Goal: Task Accomplishment & Management: Complete application form

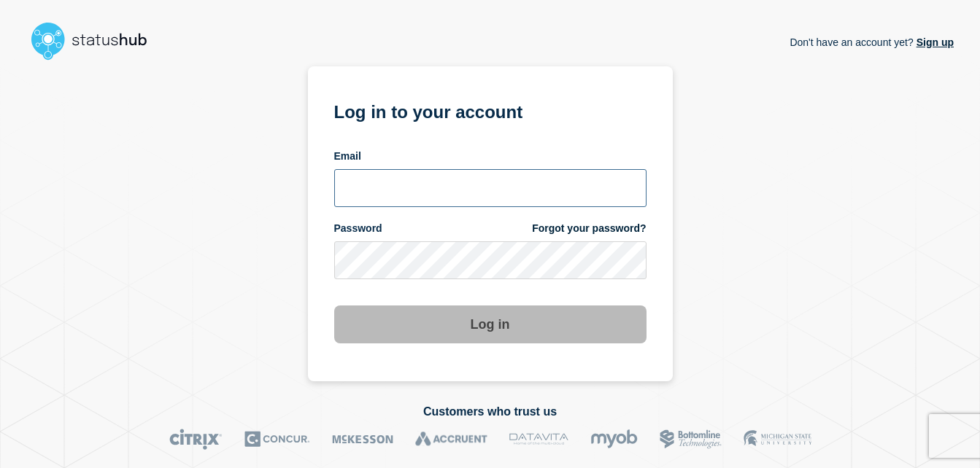
type input "chris.slater@kocho.co.uk"
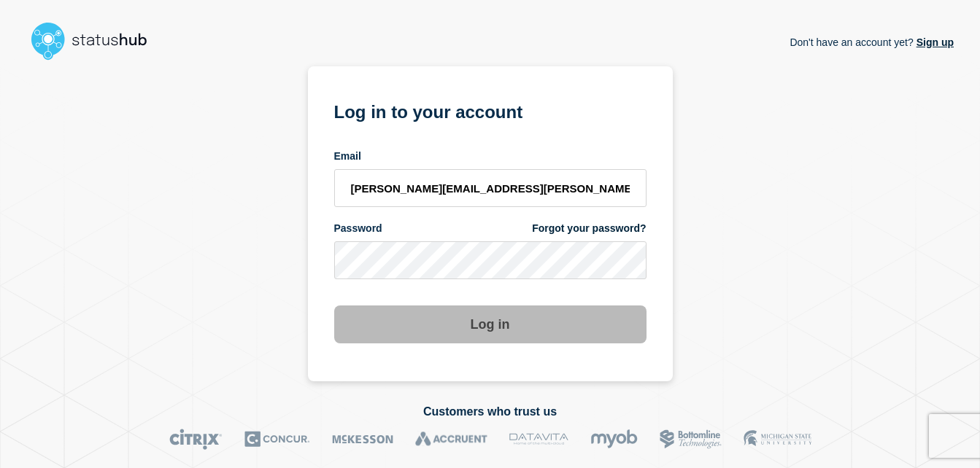
click at [495, 321] on button "Log in" at bounding box center [490, 325] width 312 height 38
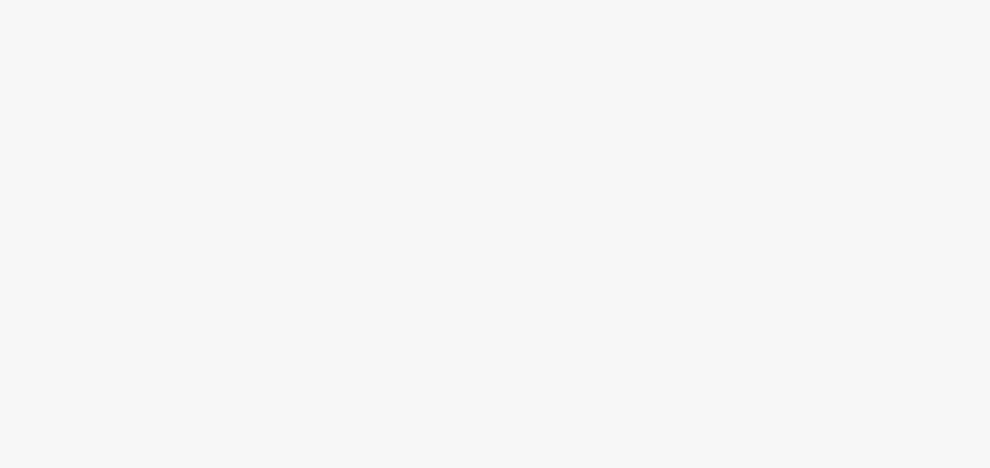
click at [495, 331] on body at bounding box center [495, 234] width 990 height 468
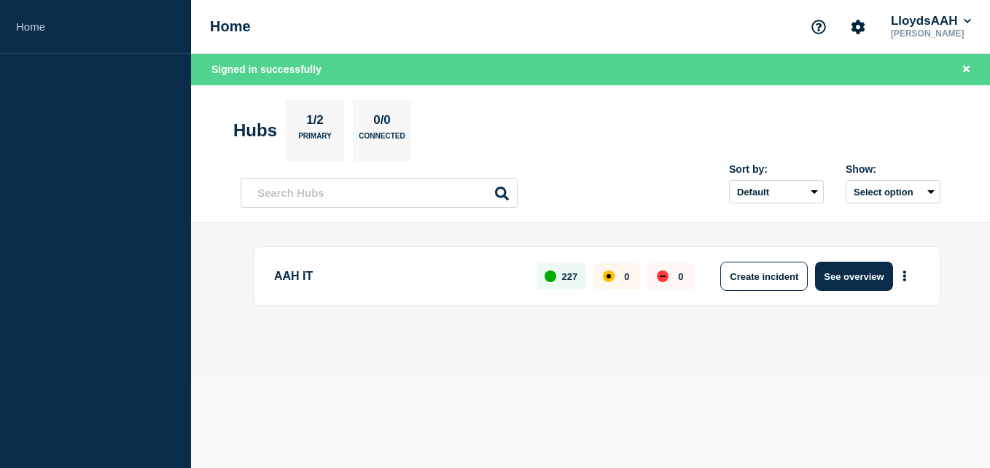
click at [722, 403] on body "Home Home LloydsAAH Chris Slater Signed in successfully Hubs 1/2 Primary 0/0 Co…" at bounding box center [495, 234] width 990 height 468
click at [756, 379] on body "Home Home LloydsAAH Chris Slater Signed in successfully Hubs 1/2 Primary 0/0 Co…" at bounding box center [495, 234] width 990 height 468
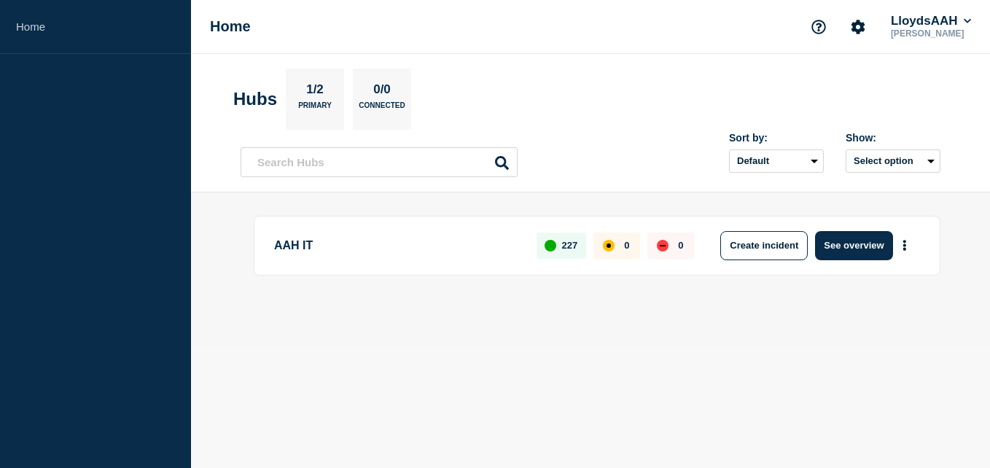
click at [606, 132] on header "Hubs 1/2 Primary 0/0 Connected Sort by: Default Last added Last updated Most ac…" at bounding box center [590, 123] width 799 height 139
click at [624, 144] on div "Sort by: Default Last added Last updated Most active A-Z Show: Select option" at bounding box center [591, 155] width 700 height 43
click at [763, 244] on button "Create incident" at bounding box center [765, 245] width 88 height 29
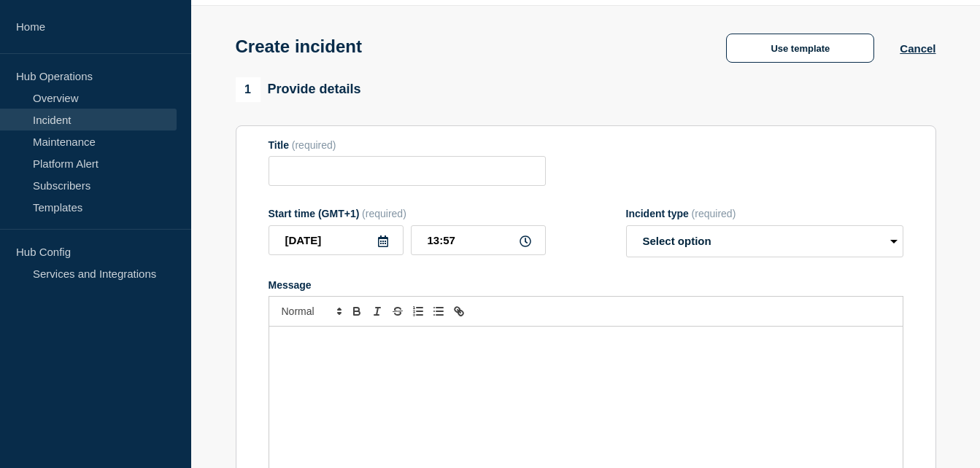
scroll to position [73, 0]
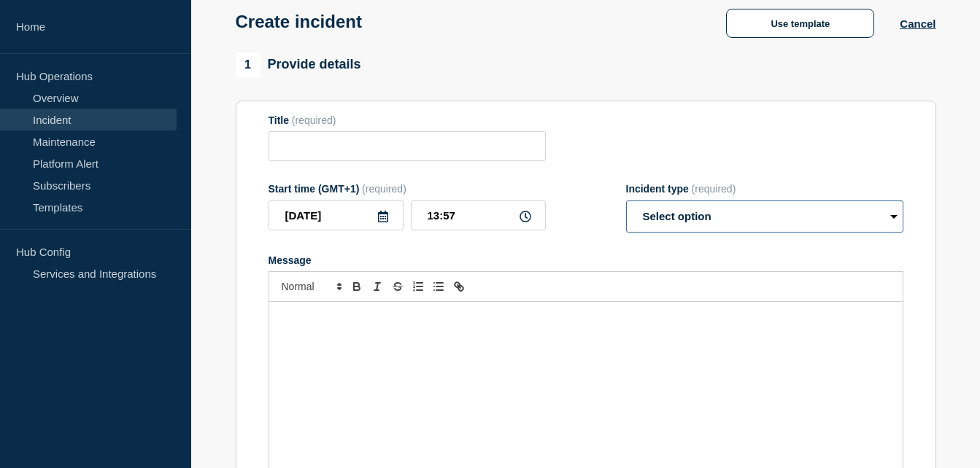
click at [690, 218] on select "Select option Investigating Identified Monitoring" at bounding box center [764, 217] width 277 height 32
drag, startPoint x: 695, startPoint y: 144, endPoint x: 664, endPoint y: 145, distance: 30.6
click at [695, 144] on div "Title (required)" at bounding box center [585, 138] width 635 height 47
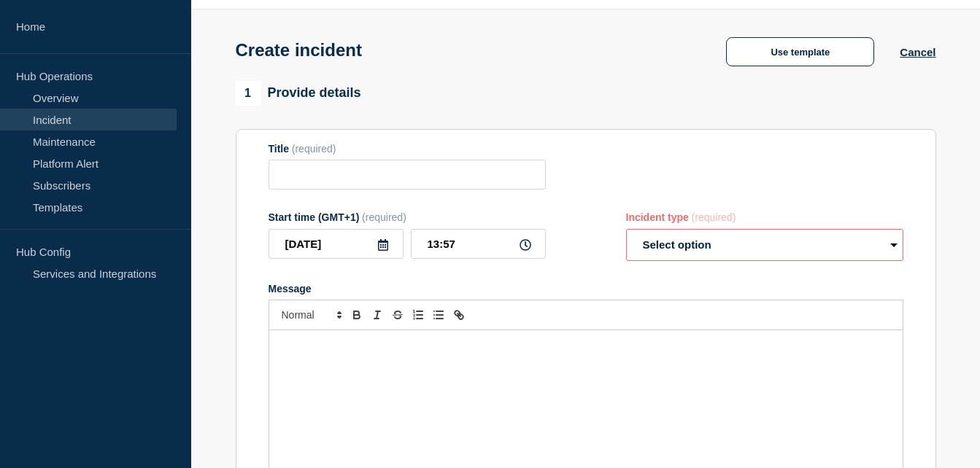
scroll to position [0, 0]
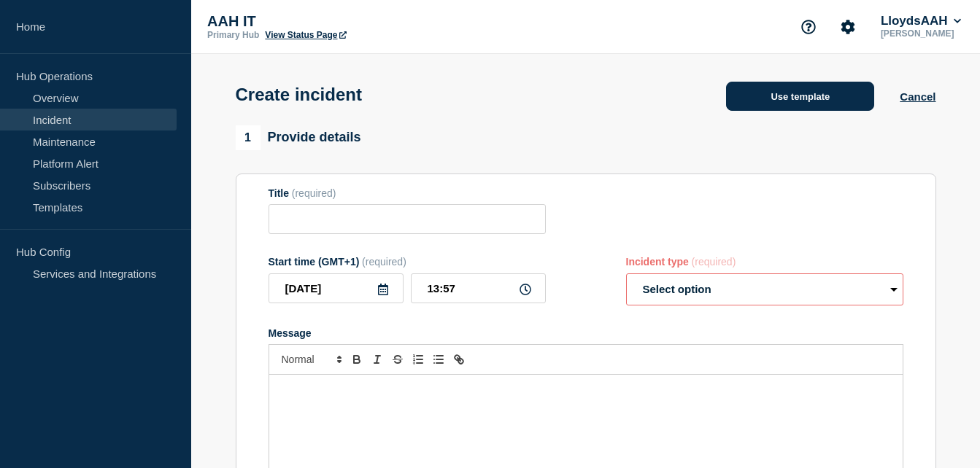
click at [778, 111] on button "Use template" at bounding box center [800, 96] width 148 height 29
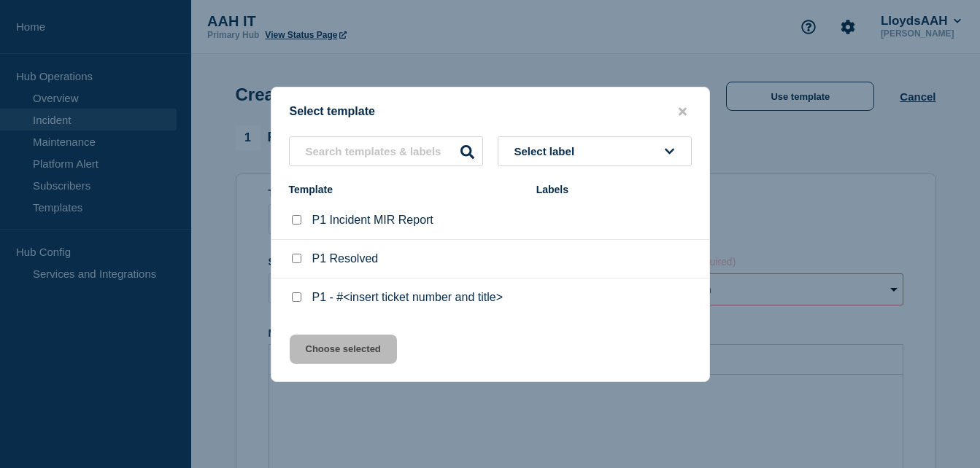
click at [368, 300] on p "P1 - #<insert ticket number and title>" at bounding box center [407, 297] width 190 height 13
click at [293, 292] on li "P1 - #<insert ticket number and title>" at bounding box center [490, 298] width 438 height 38
click at [295, 300] on input "P1 - #<insert ticket number and title> checkbox" at bounding box center [296, 296] width 9 height 9
checkbox input "true"
click at [379, 358] on button "Choose selected" at bounding box center [343, 349] width 107 height 29
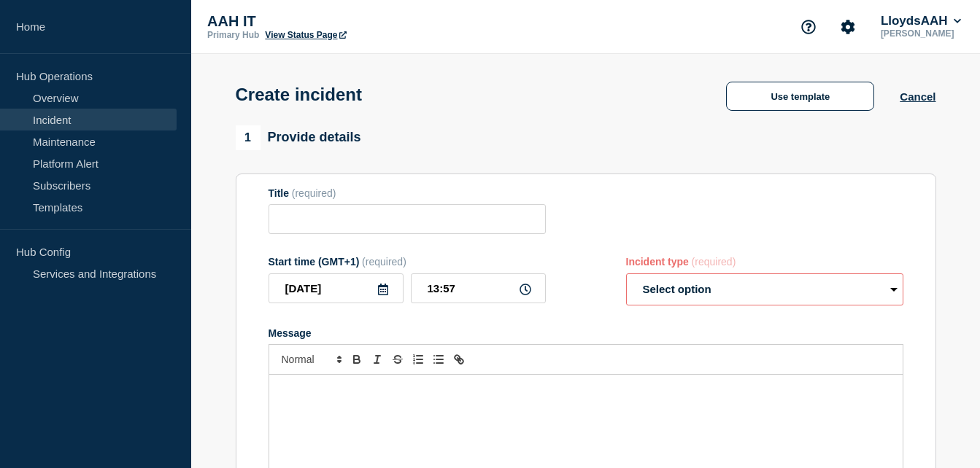
type input "P1 - #<insert ticket number and title>"
select select "investigating"
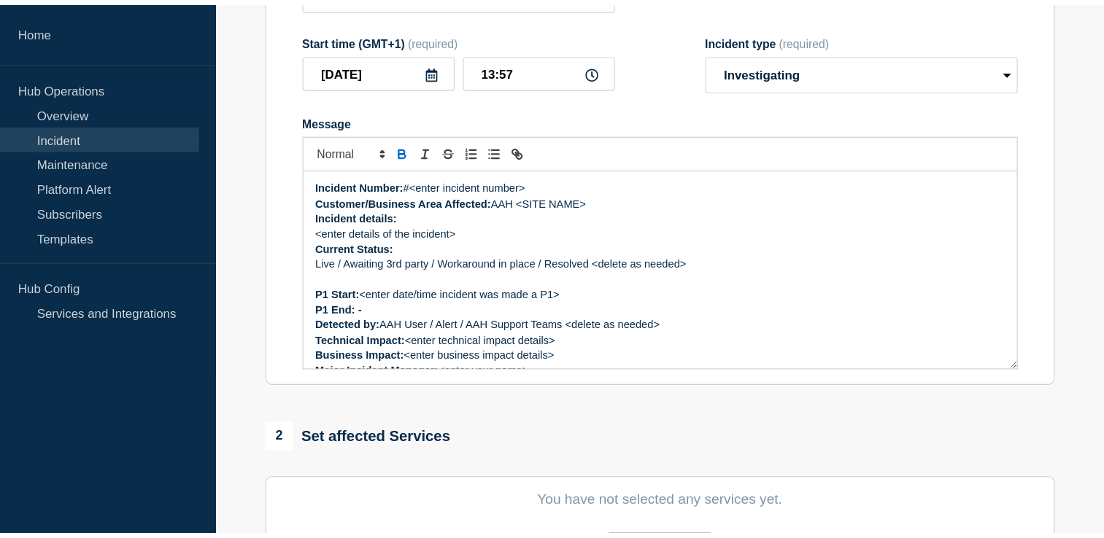
scroll to position [146, 0]
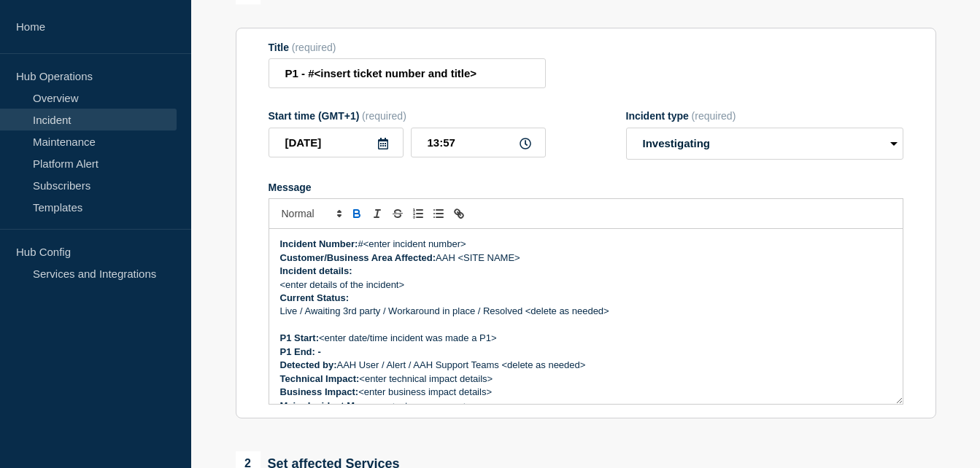
click at [583, 303] on p "Current Status:" at bounding box center [585, 298] width 611 height 13
click at [461, 274] on p "Incident details:" at bounding box center [585, 271] width 611 height 13
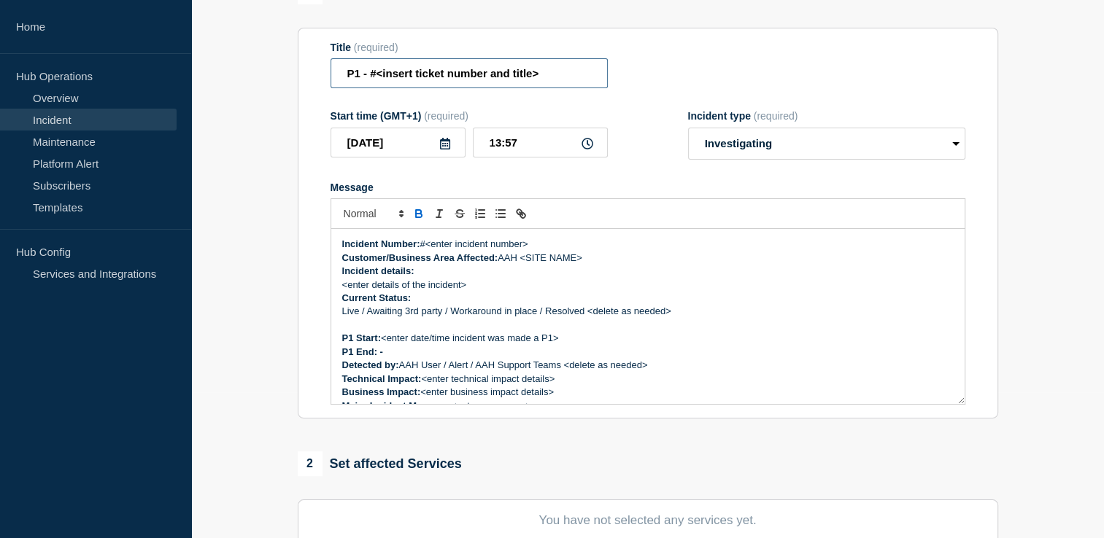
click at [476, 79] on input "P1 - #<insert ticket number and title>" at bounding box center [468, 73] width 277 height 30
drag, startPoint x: 537, startPoint y: 249, endPoint x: 427, endPoint y: 246, distance: 109.4
click at [427, 246] on p "Incident Number: #<enter incident number>" at bounding box center [647, 244] width 611 height 13
click at [484, 84] on input "P1 - #<insert ticket number and title>" at bounding box center [468, 73] width 277 height 30
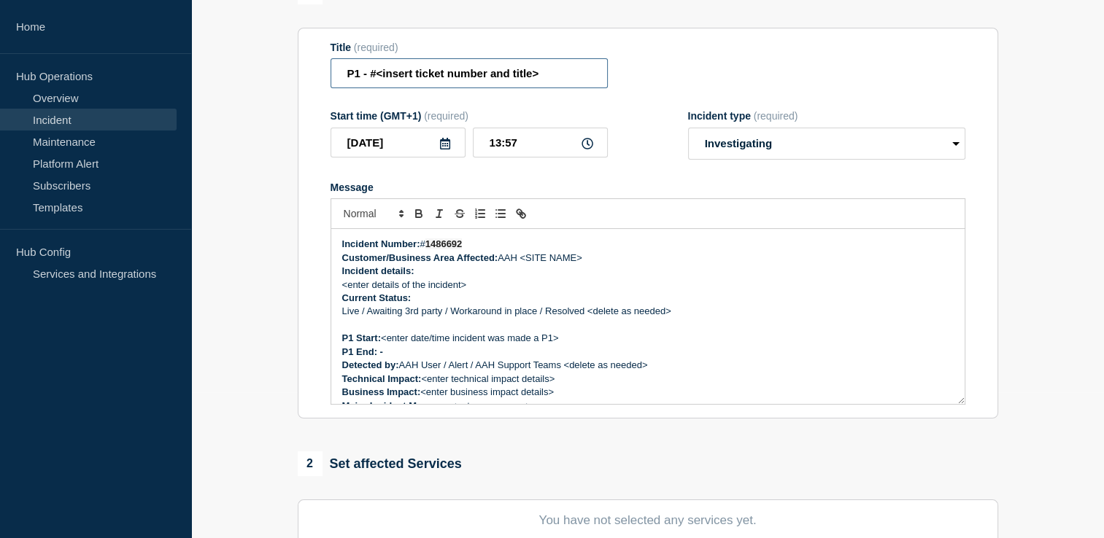
click at [484, 84] on input "P1 - #<insert ticket number and title>" at bounding box center [468, 73] width 277 height 30
click at [550, 82] on input "P1 - #<insert ticket number and title>" at bounding box center [468, 73] width 277 height 30
drag, startPoint x: 550, startPoint y: 76, endPoint x: 367, endPoint y: 75, distance: 183.1
click at [367, 75] on input "P1 - #<insert ticket number and title>" at bounding box center [468, 73] width 277 height 30
paste input "1486692 - P2 Website Issue - Can't raise orders on Medecator"
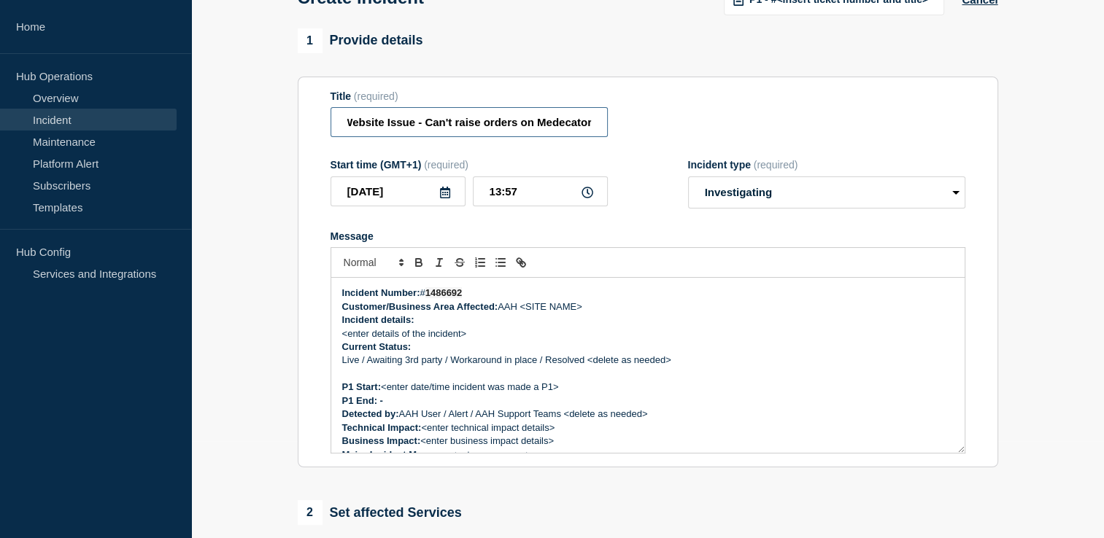
scroll to position [73, 0]
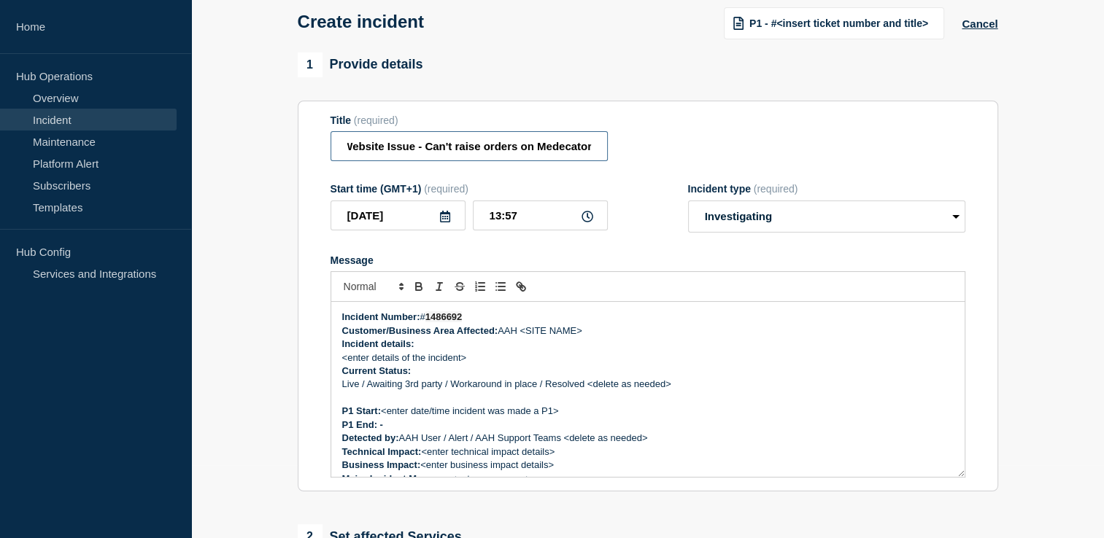
click at [452, 140] on input "P1 -1486692 - P2 Website Issue - Can't raise orders on Medecator" at bounding box center [468, 146] width 277 height 30
type input "P1 -1486692 - Website Issue - Can't raise orders on Medecator"
click at [735, 230] on select "Select option Investigating Identified Monitoring" at bounding box center [826, 217] width 277 height 32
click at [701, 136] on div "Title (required) P1 -1486692 - Website Issue - Can't raise orders on Medecator" at bounding box center [647, 138] width 635 height 47
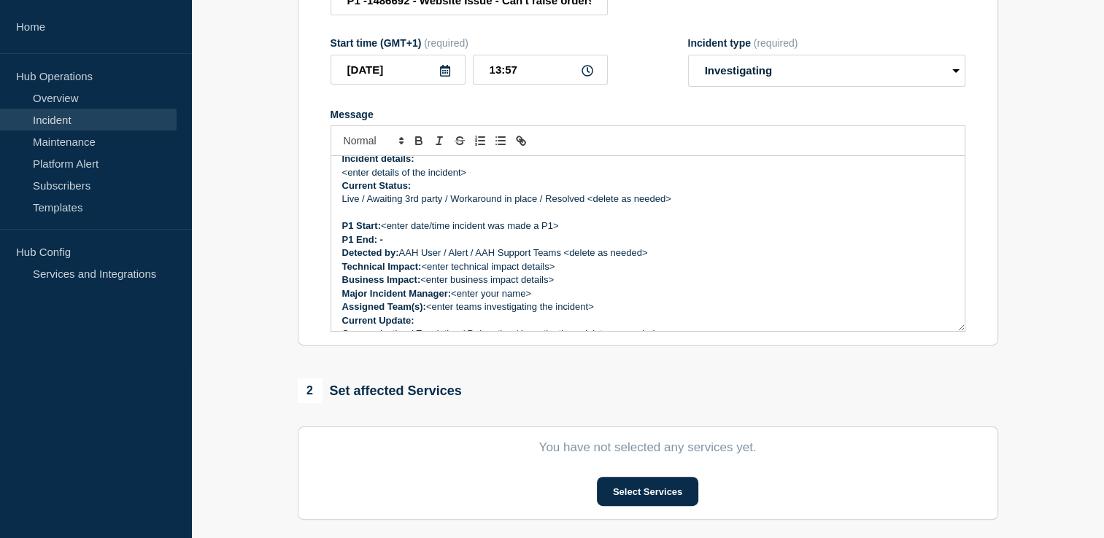
scroll to position [73, 0]
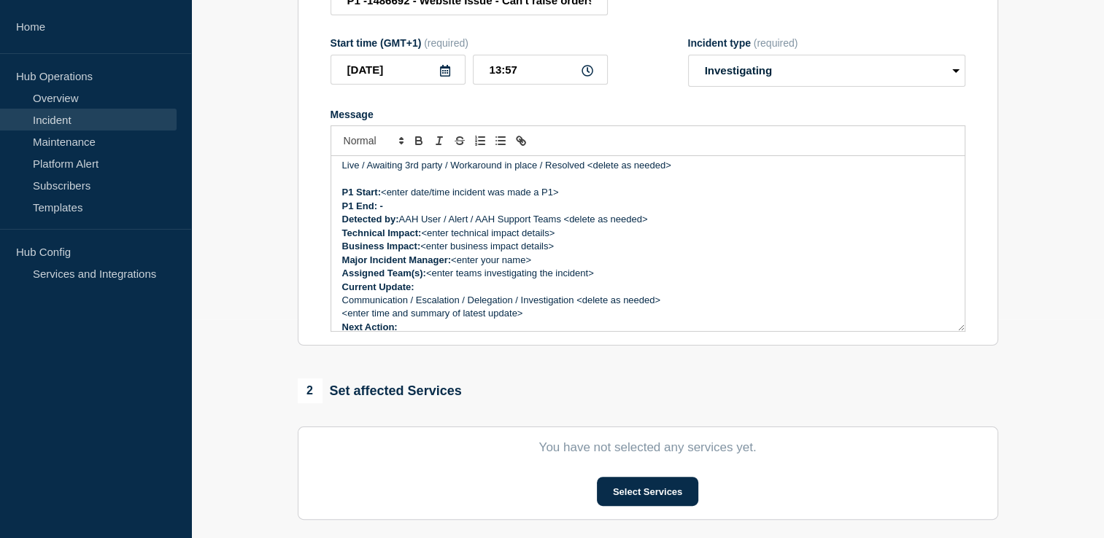
click at [550, 235] on p "Technical Impact: <enter technical impact details>" at bounding box center [647, 233] width 611 height 13
drag, startPoint x: 559, startPoint y: 197, endPoint x: 384, endPoint y: 197, distance: 175.0
click at [384, 197] on p "P1 Start: <enter date/time incident was made a P1>" at bounding box center [647, 192] width 611 height 13
click at [463, 226] on p "Detected by: AAH User / Alert / AAH Support Teams <delete as needed>" at bounding box center [647, 219] width 611 height 13
drag, startPoint x: 463, startPoint y: 231, endPoint x: 432, endPoint y: 214, distance: 35.9
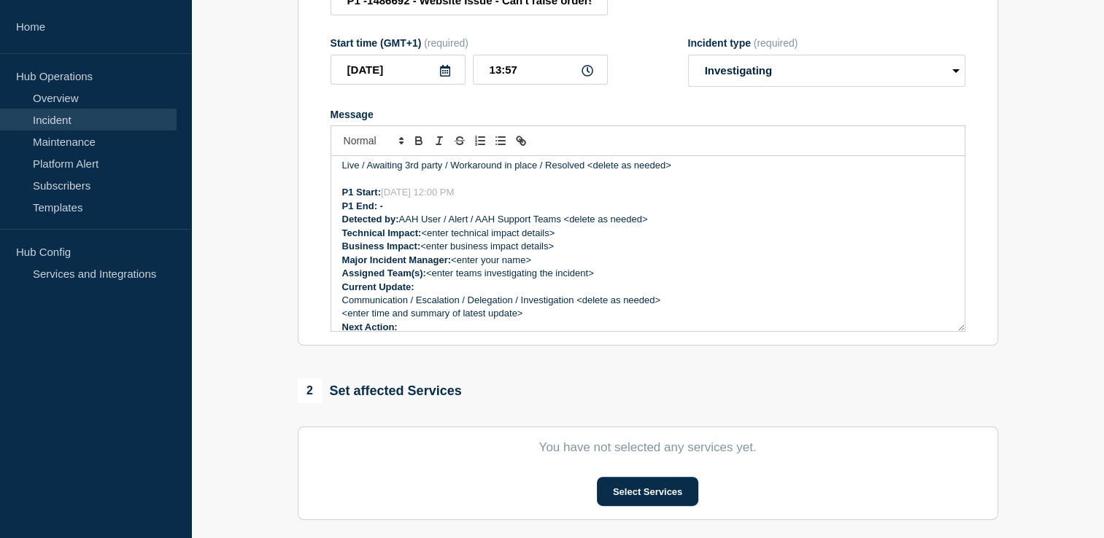
click at [432, 213] on p "P1 End: -" at bounding box center [647, 206] width 611 height 13
click at [438, 207] on p "P1 End: -" at bounding box center [647, 206] width 611 height 13
drag, startPoint x: 571, startPoint y: 199, endPoint x: 382, endPoint y: 197, distance: 188.9
click at [382, 197] on p "P1 Start: <enter date/time incident was made a P1>" at bounding box center [647, 192] width 611 height 13
drag, startPoint x: 655, startPoint y: 226, endPoint x: 565, endPoint y: 222, distance: 90.5
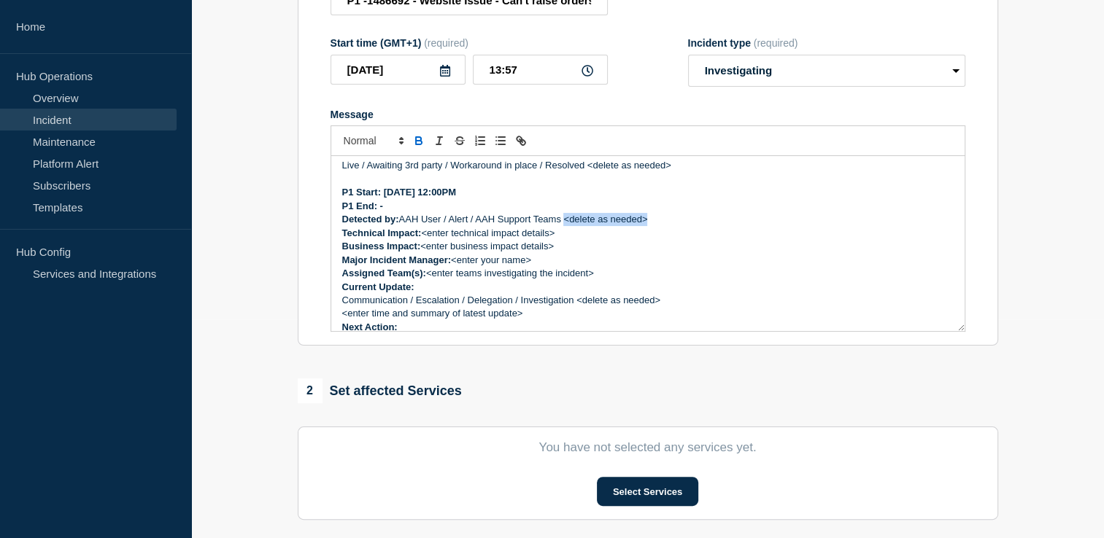
click at [565, 222] on p "Detected by: AAH User / Alert / AAH Support Teams <delete as needed>" at bounding box center [647, 219] width 611 height 13
click at [667, 259] on p "Major Incident Manager: <enter your name>" at bounding box center [647, 260] width 611 height 13
drag, startPoint x: 656, startPoint y: 225, endPoint x: 566, endPoint y: 223, distance: 90.5
click at [566, 223] on p "Detected by: AAH User / Alert / AAH Support Teams <delete as needed>" at bounding box center [647, 219] width 611 height 13
click at [702, 267] on p "Major Incident Manager: <enter your name>" at bounding box center [647, 260] width 611 height 13
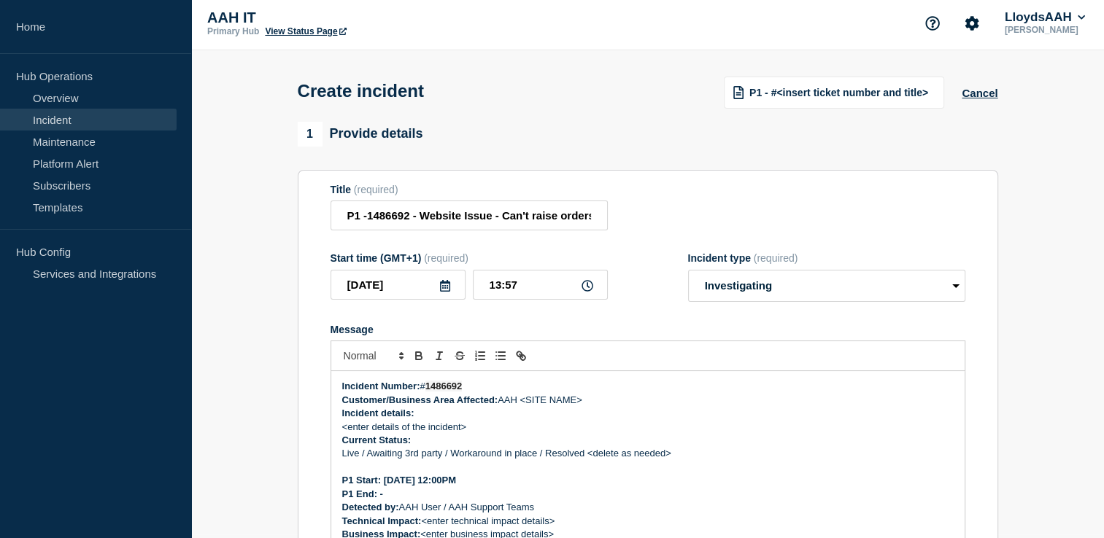
scroll to position [0, 0]
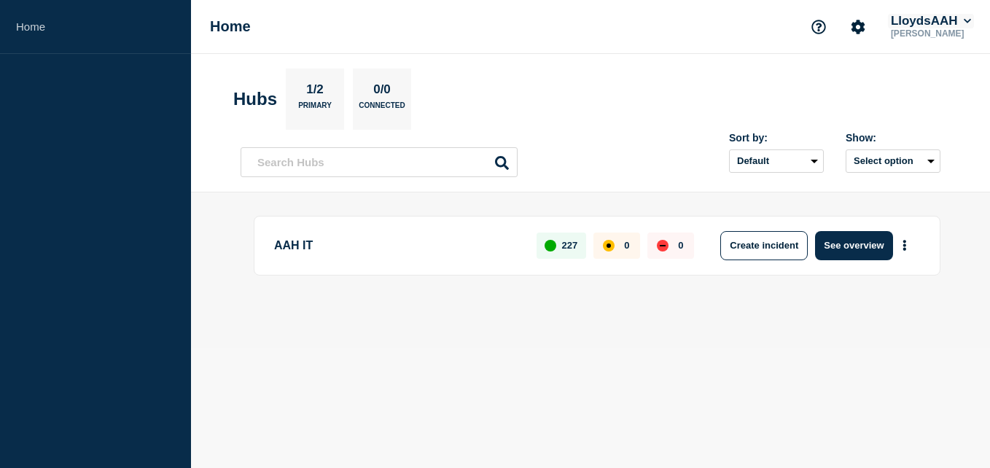
click at [948, 23] on button "LloydsAAH" at bounding box center [931, 21] width 86 height 15
click at [928, 211] on button "Log out" at bounding box center [920, 213] width 36 height 12
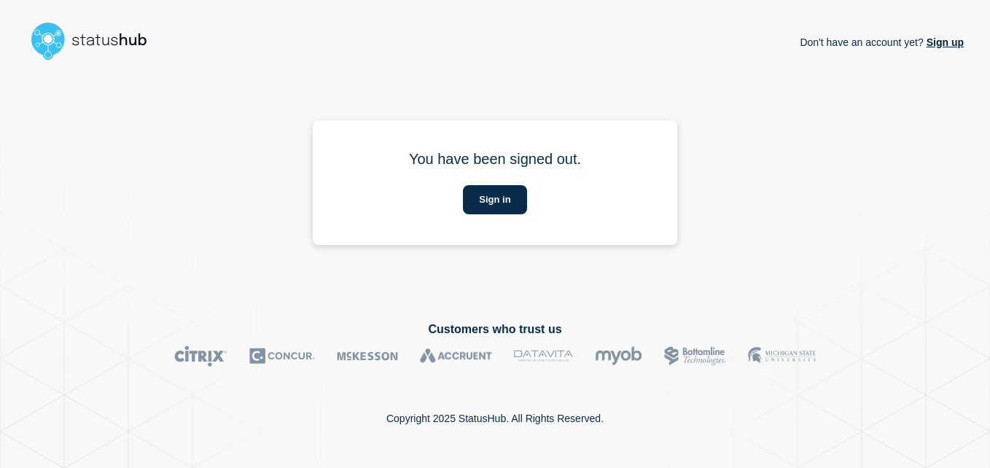
click at [816, 90] on div "Don't have an account yet? Sign up You have been signed out. Sign in" at bounding box center [495, 182] width 938 height 232
click at [515, 206] on button "Sign in" at bounding box center [494, 199] width 63 height 29
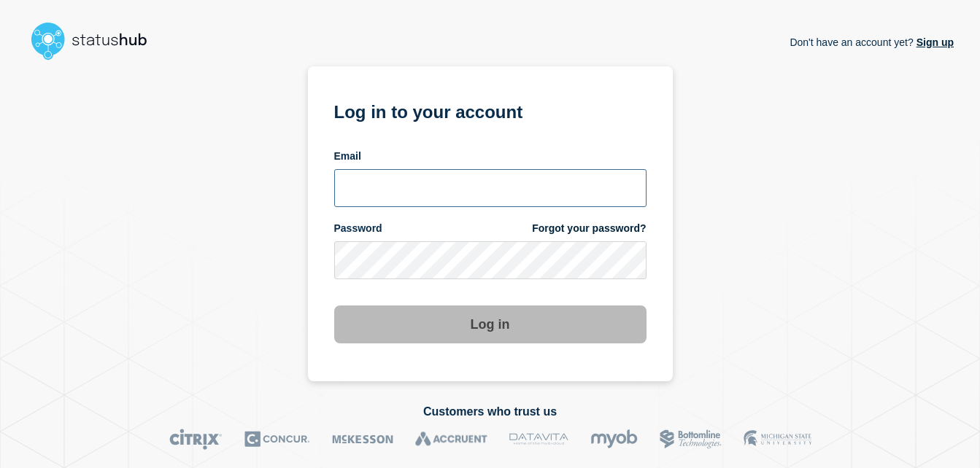
type input "[PERSON_NAME][EMAIL_ADDRESS][PERSON_NAME][DOMAIN_NAME]"
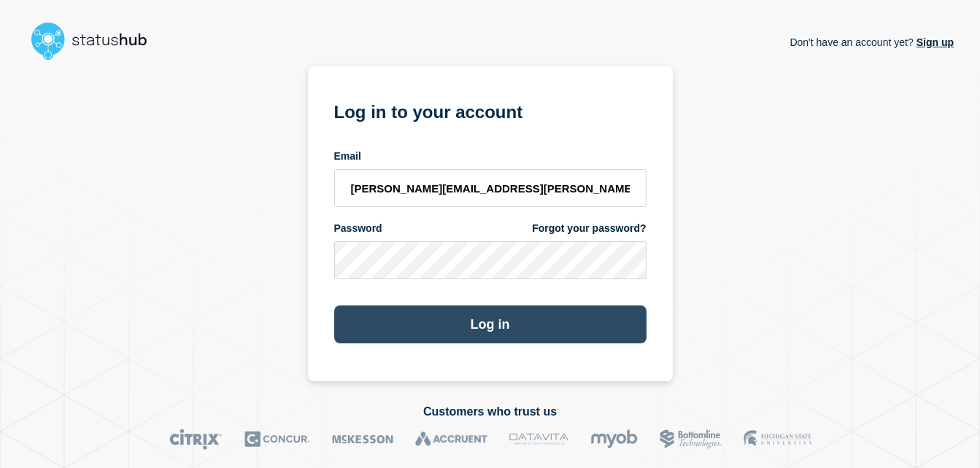
click at [525, 333] on button "Log in" at bounding box center [490, 325] width 312 height 38
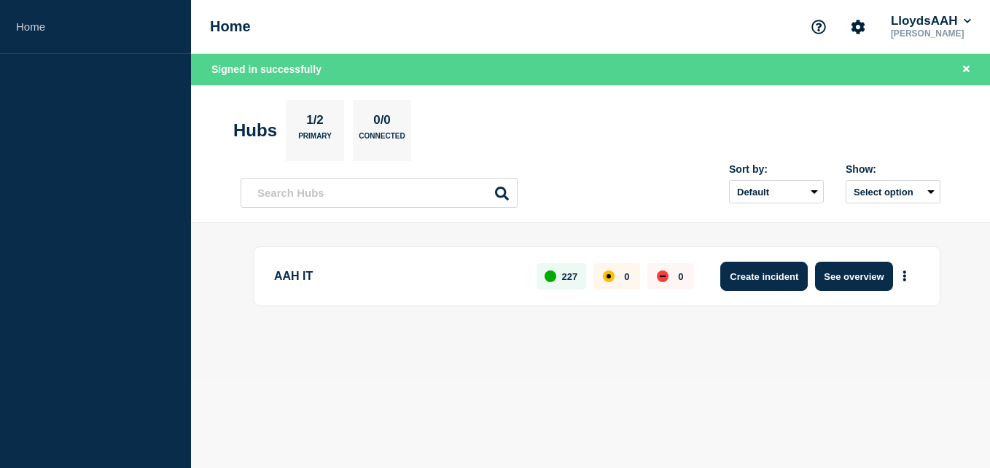
click at [756, 274] on button "Create incident" at bounding box center [765, 276] width 88 height 29
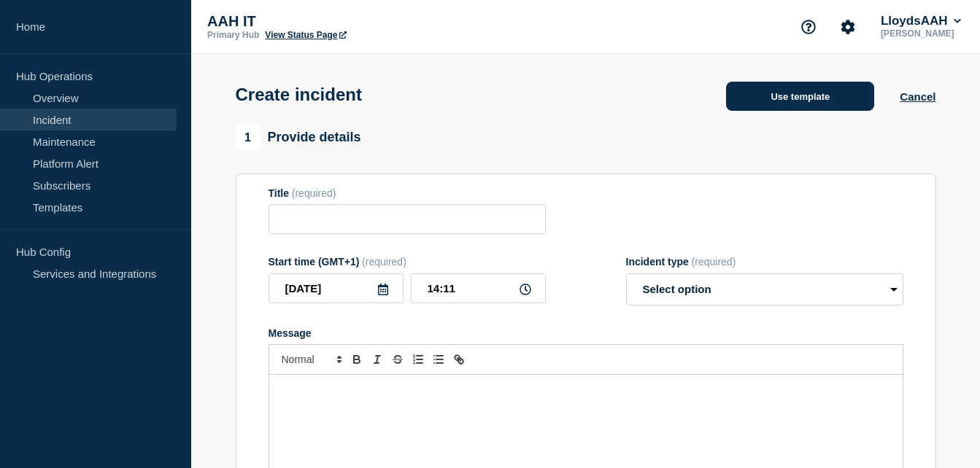
click at [807, 98] on button "Use template" at bounding box center [800, 96] width 148 height 29
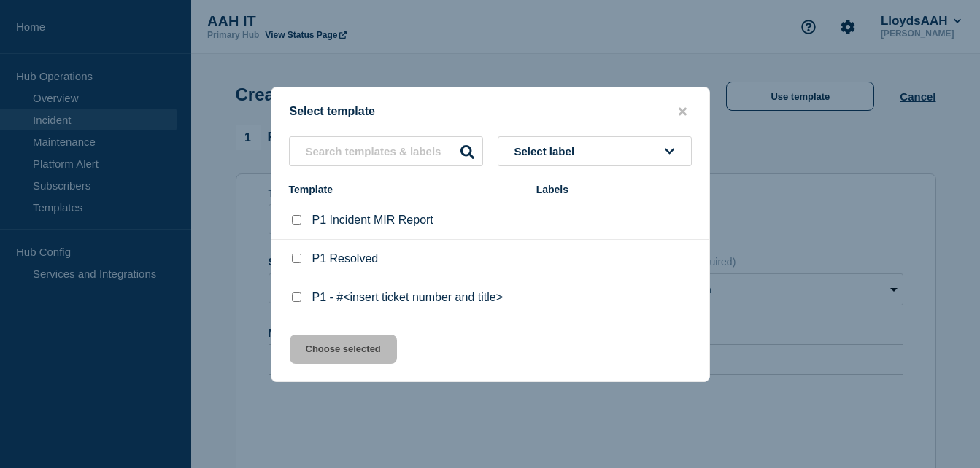
click at [368, 295] on p "P1 - #<insert ticket number and title>" at bounding box center [407, 297] width 190 height 13
click at [305, 300] on div "P1 - #<insert ticket number and title>" at bounding box center [405, 297] width 233 height 15
click at [297, 302] on input "P1 - #<insert ticket number and title> checkbox" at bounding box center [296, 296] width 9 height 9
checkbox input "true"
click at [311, 341] on button "Choose selected" at bounding box center [343, 349] width 107 height 29
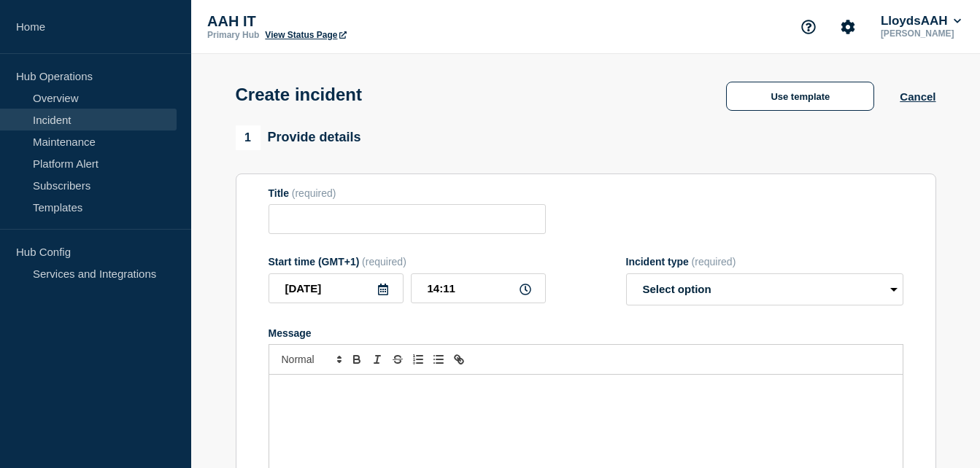
type input "P1 - #<insert ticket number and title>"
select select "investigating"
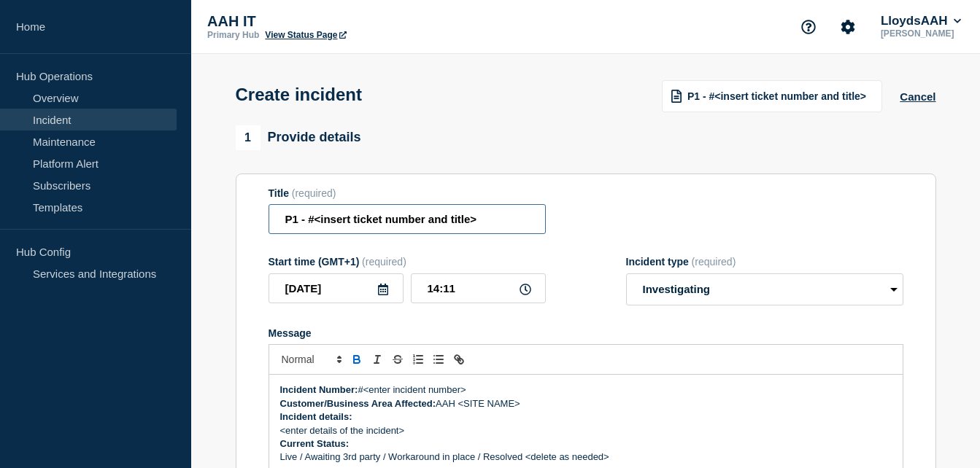
click at [458, 233] on input "P1 - #<insert ticket number and title>" at bounding box center [406, 219] width 277 height 30
click at [482, 227] on input "P1 - #<insert ticket number and title>" at bounding box center [406, 219] width 277 height 30
drag, startPoint x: 489, startPoint y: 225, endPoint x: 315, endPoint y: 225, distance: 173.6
click at [315, 225] on input "P1 - #<insert ticket number and title>" at bounding box center [406, 219] width 277 height 30
paste input "1486692 - P2 Website Issue - Can't raise orders on Medecator"
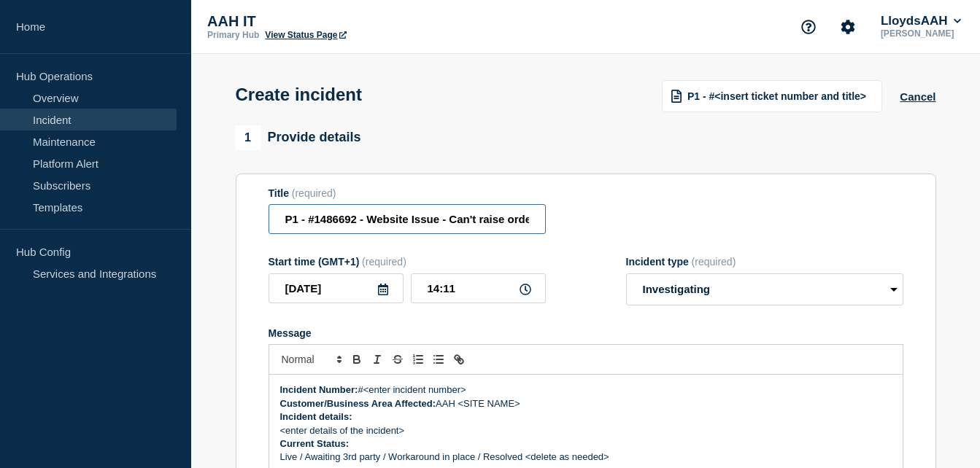
type input "P1 - #1486692 - Website Issue - Can't raise orders on Medecator"
click at [690, 212] on div "Title (required) P1 - #1486692 - Website Issue - Can't raise orders on Medecator" at bounding box center [585, 210] width 635 height 47
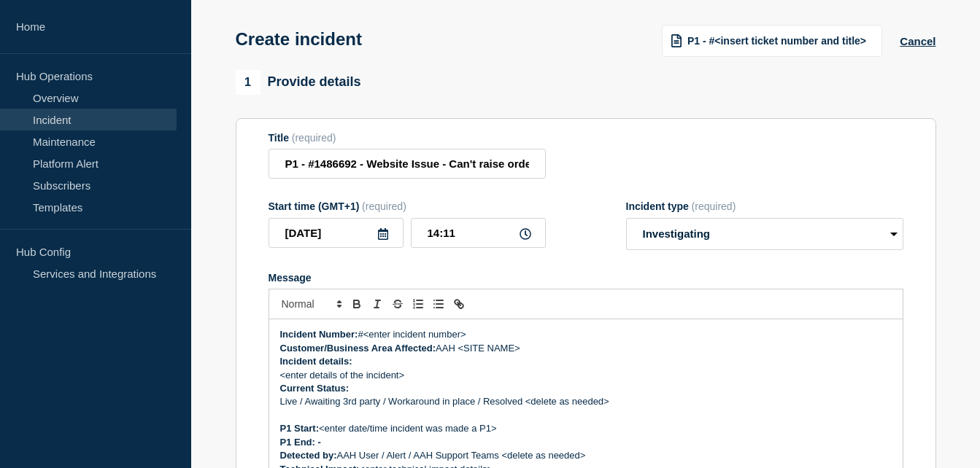
scroll to position [146, 0]
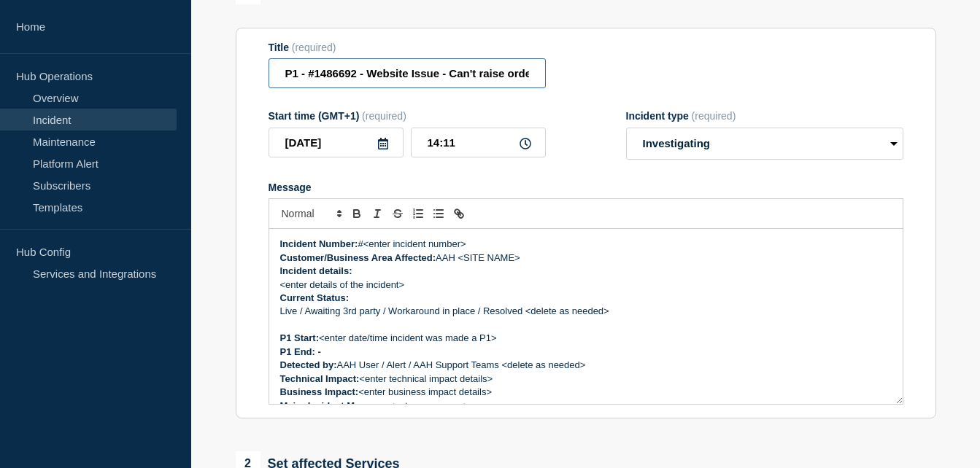
click at [344, 74] on input "P1 - #1486692 - Website Issue - Can't raise orders on Medecator" at bounding box center [406, 73] width 277 height 30
click at [476, 249] on p "Incident Number: #<enter incident number>" at bounding box center [585, 244] width 611 height 13
click at [527, 262] on p "Customer/Business Area Affected: AAH <SITE NAME>" at bounding box center [585, 258] width 611 height 13
click at [404, 276] on p "Incident details:" at bounding box center [585, 271] width 611 height 13
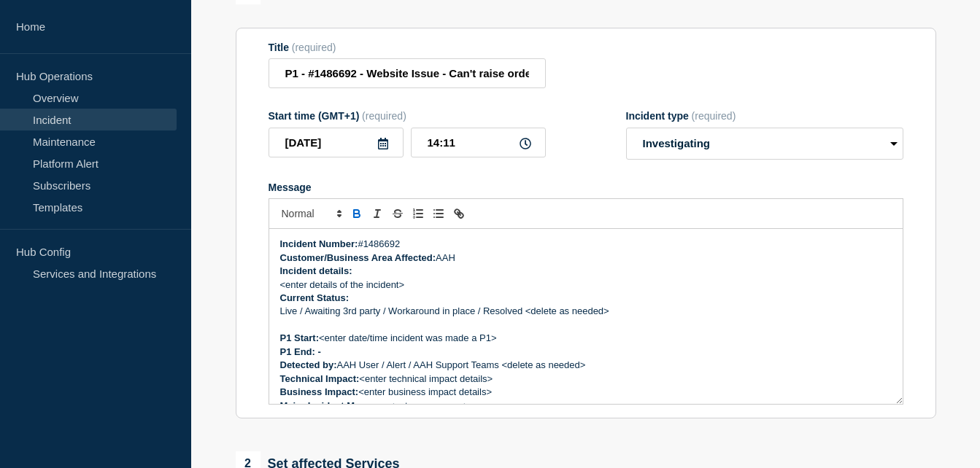
click at [430, 289] on p "<enter details of the incident>" at bounding box center [585, 285] width 611 height 13
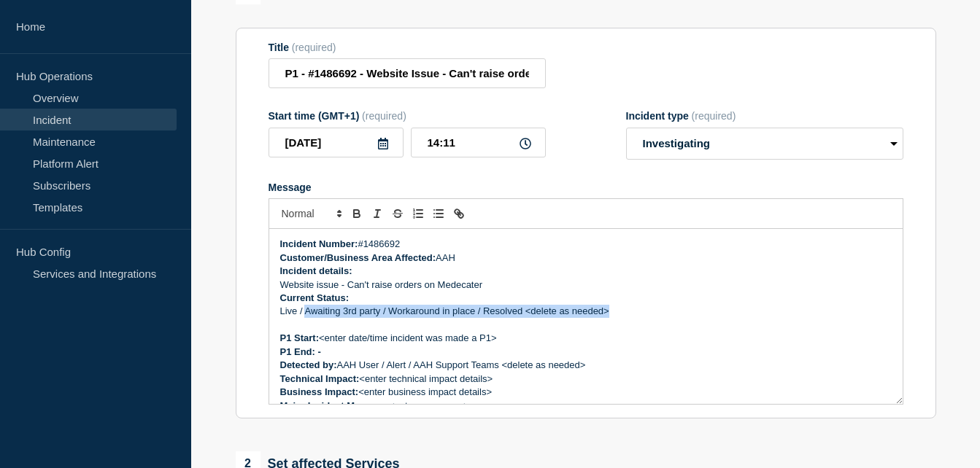
drag, startPoint x: 635, startPoint y: 315, endPoint x: 307, endPoint y: 315, distance: 328.2
click at [307, 315] on p "Live / Awaiting 3rd party / Workaround in place / Resolved <delete as needed>" at bounding box center [585, 311] width 611 height 13
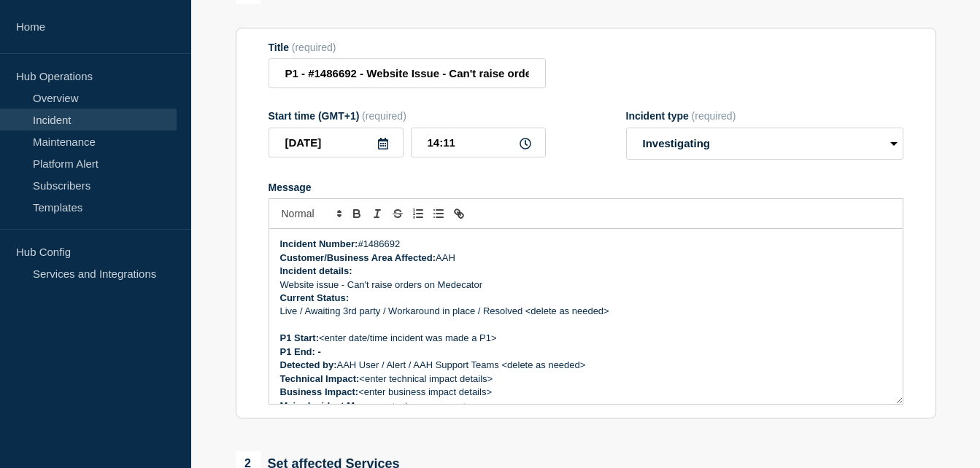
click at [518, 314] on p "Live / Awaiting 3rd party / Workaround in place / Resolved <delete as needed>" at bounding box center [585, 311] width 611 height 13
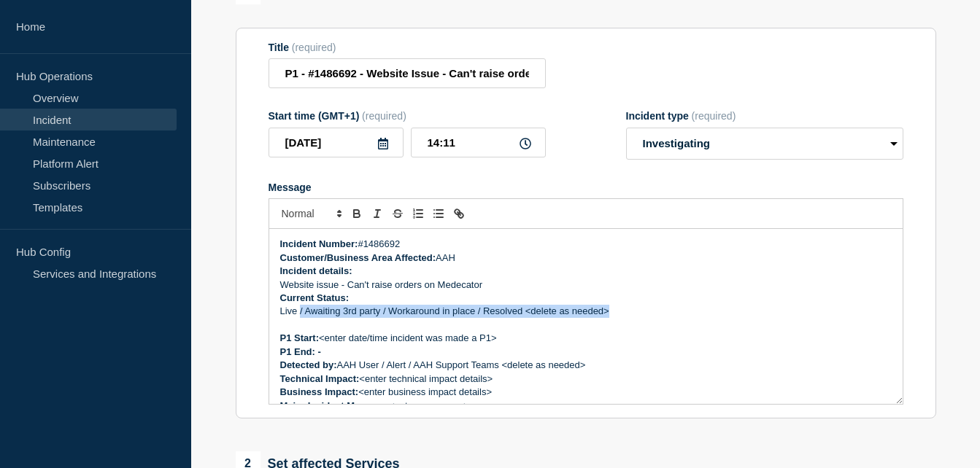
drag, startPoint x: 632, startPoint y: 316, endPoint x: 299, endPoint y: 317, distance: 333.3
click at [299, 317] on p "Live / Awaiting 3rd party / Workaround in place / Resolved <delete as needed>" at bounding box center [585, 311] width 611 height 13
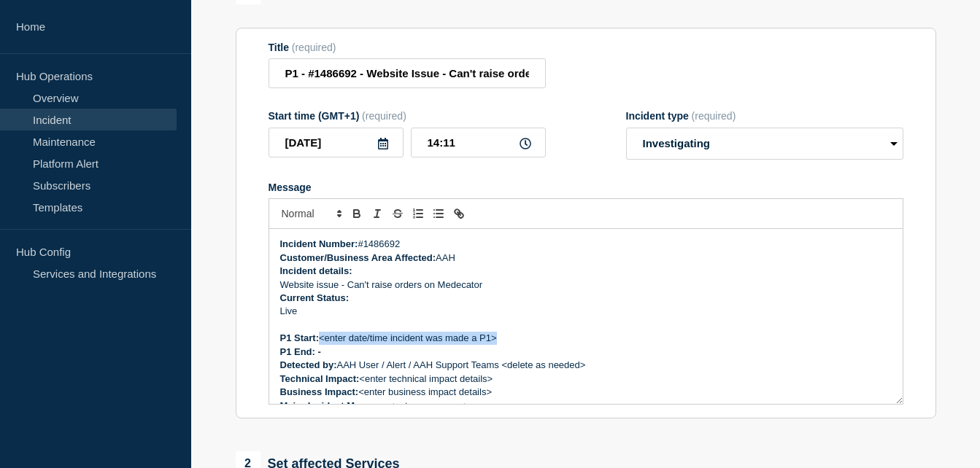
drag, startPoint x: 504, startPoint y: 341, endPoint x: 324, endPoint y: 341, distance: 180.2
click at [324, 341] on p "P1 Start: <enter date/time incident was made a P1>" at bounding box center [585, 338] width 611 height 13
click at [392, 359] on p "P1 End: -" at bounding box center [585, 352] width 611 height 13
drag, startPoint x: 602, startPoint y: 366, endPoint x: 506, endPoint y: 367, distance: 96.3
click at [506, 367] on p "Detected by: AAH User / Alert / AAH Support Teams <delete as needed>" at bounding box center [585, 365] width 611 height 13
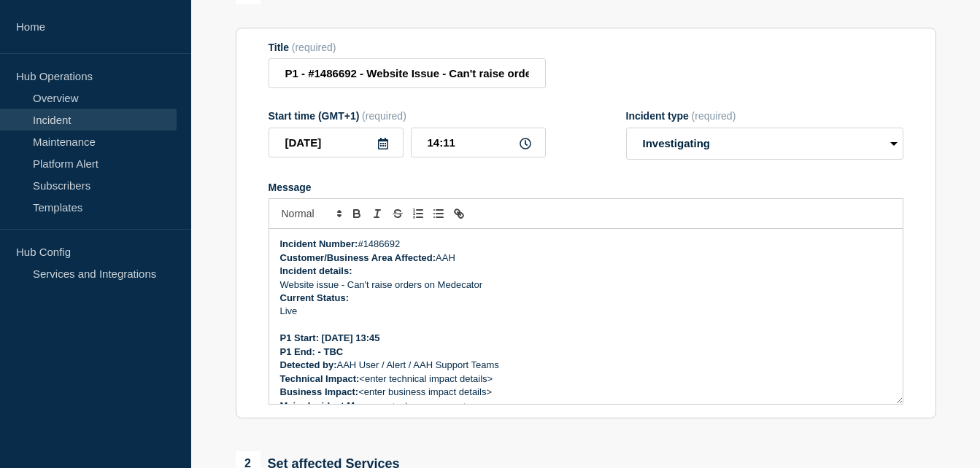
click at [411, 368] on p "Detected by: AAH User / Alert / AAH Support Teams" at bounding box center [585, 365] width 611 height 13
click at [416, 367] on p "Detected by: AAH User / Alert / AAH Support Teams" at bounding box center [585, 365] width 611 height 13
click at [573, 371] on p "Detected by: AAH User / AAH Support Teams" at bounding box center [585, 365] width 611 height 13
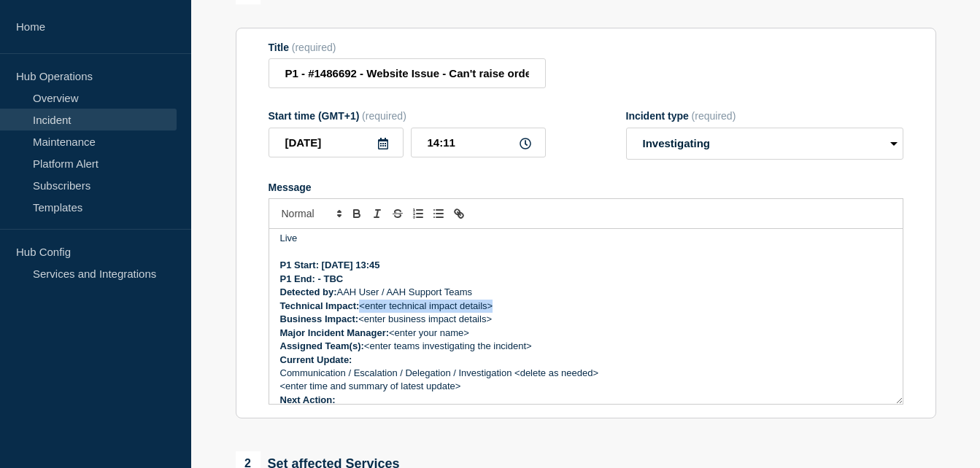
drag, startPoint x: 499, startPoint y: 311, endPoint x: 364, endPoint y: 311, distance: 134.9
click at [364, 311] on p "Technical Impact: <enter technical impact details>" at bounding box center [585, 306] width 611 height 13
drag, startPoint x: 496, startPoint y: 323, endPoint x: 364, endPoint y: 327, distance: 132.1
click at [364, 326] on p "Business Impact: <enter business impact details>" at bounding box center [585, 319] width 611 height 13
click at [473, 337] on p "Major Incident Manager: <enter your name>" at bounding box center [585, 333] width 611 height 13
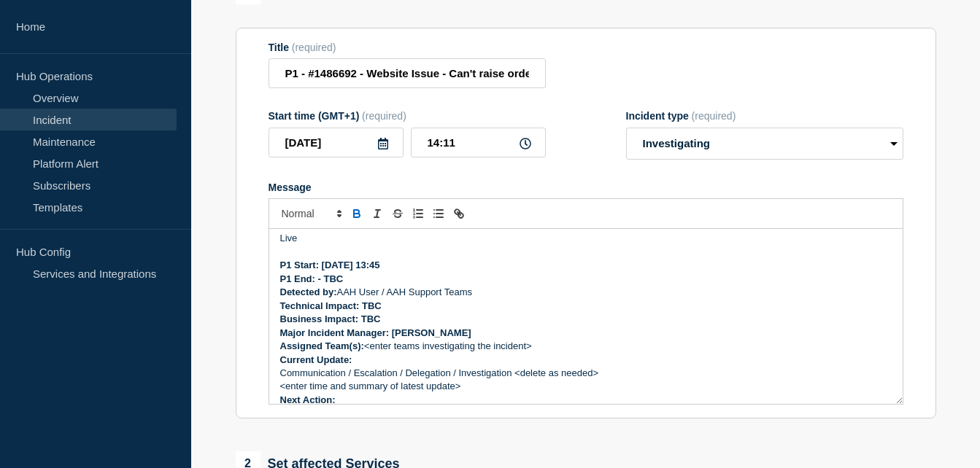
drag, startPoint x: 543, startPoint y: 352, endPoint x: 369, endPoint y: 348, distance: 173.6
click at [369, 348] on p "Assigned Team(s): <enter teams investigating the incident>" at bounding box center [585, 346] width 611 height 13
click at [406, 348] on p "Assigned Team(s):" at bounding box center [585, 346] width 611 height 13
click at [379, 349] on p "Assigned Team(s):" at bounding box center [585, 346] width 611 height 13
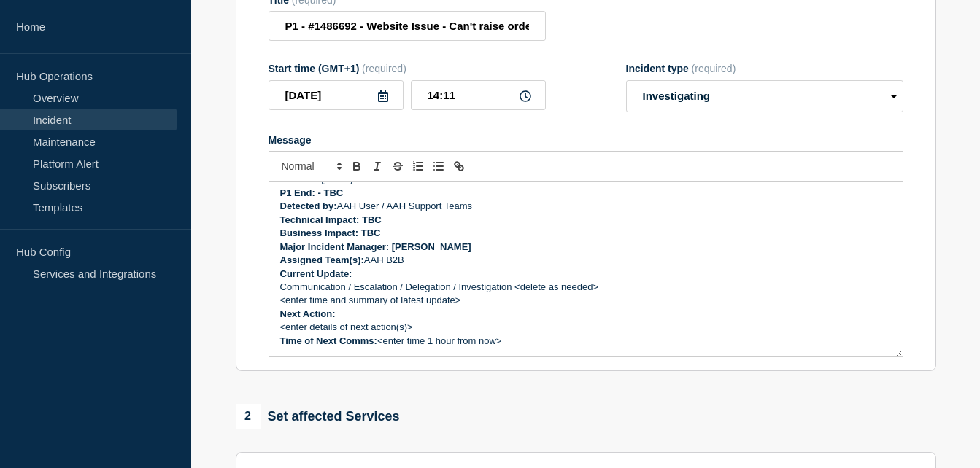
scroll to position [219, 0]
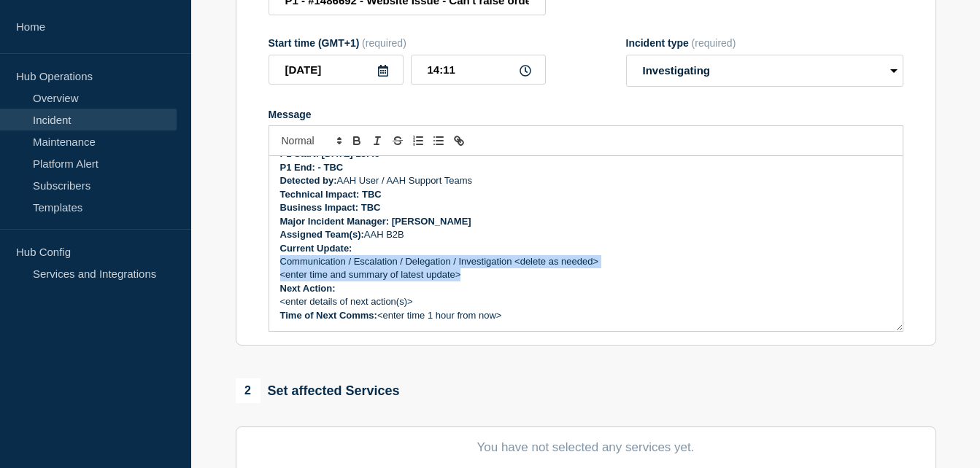
drag, startPoint x: 464, startPoint y: 280, endPoint x: 279, endPoint y: 269, distance: 184.9
click at [279, 269] on div "Incident Number: #1486692 Customer/Business Area Affected: AAH Incident details…" at bounding box center [585, 243] width 633 height 175
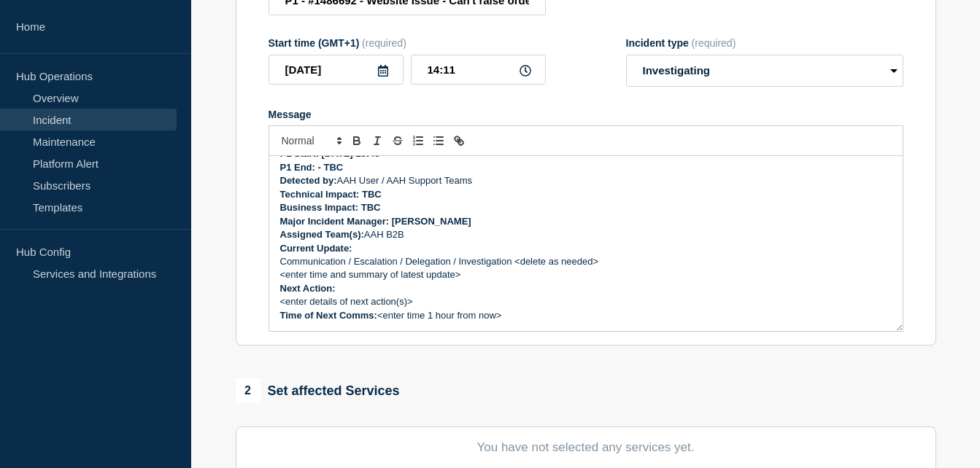
scroll to position [98, 0]
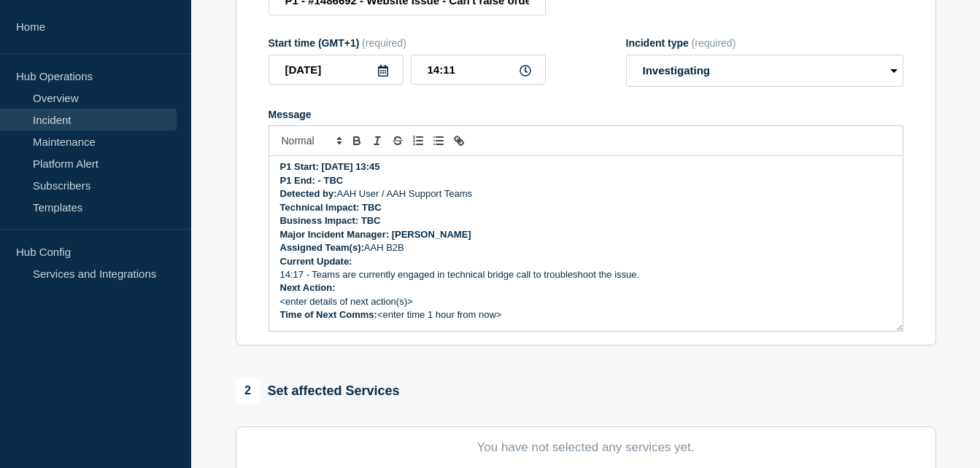
drag, startPoint x: 513, startPoint y: 320, endPoint x: 379, endPoint y: 322, distance: 134.2
click at [379, 322] on p "Time of Next Comms: <enter time 1 hour from now>" at bounding box center [585, 315] width 611 height 13
click at [304, 274] on p "14:17 - Teams are currently engaged in technical bridge call to troubleshoot th…" at bounding box center [585, 274] width 611 height 13
click at [372, 295] on p "Next Action:" at bounding box center [585, 288] width 611 height 13
drag, startPoint x: 430, startPoint y: 308, endPoint x: 282, endPoint y: 304, distance: 147.4
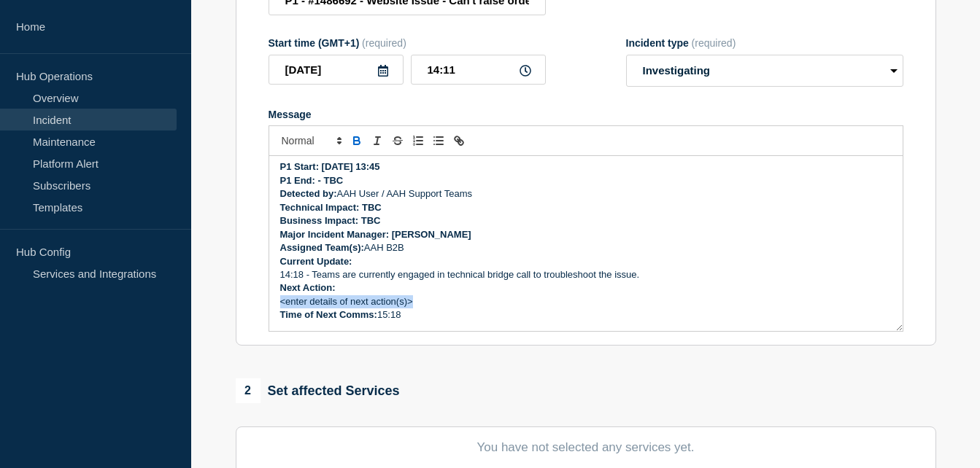
click at [282, 304] on p "<enter details of next action(s)>" at bounding box center [585, 301] width 611 height 13
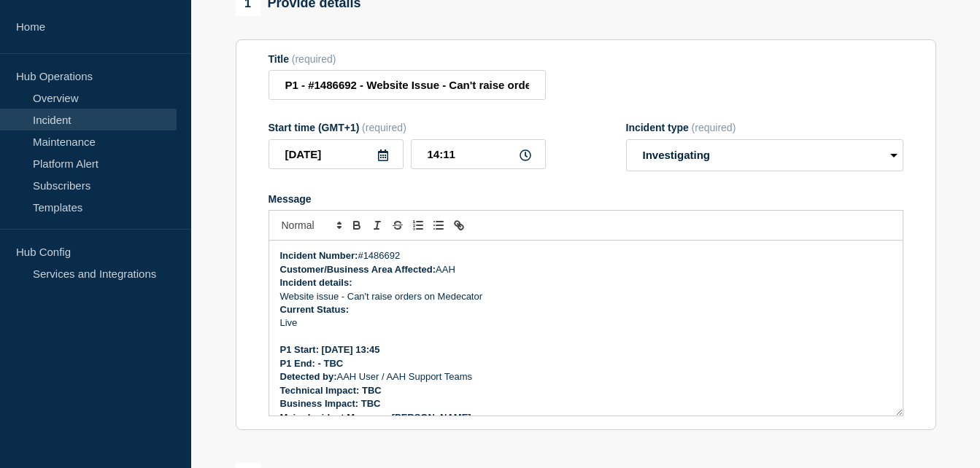
scroll to position [73, 0]
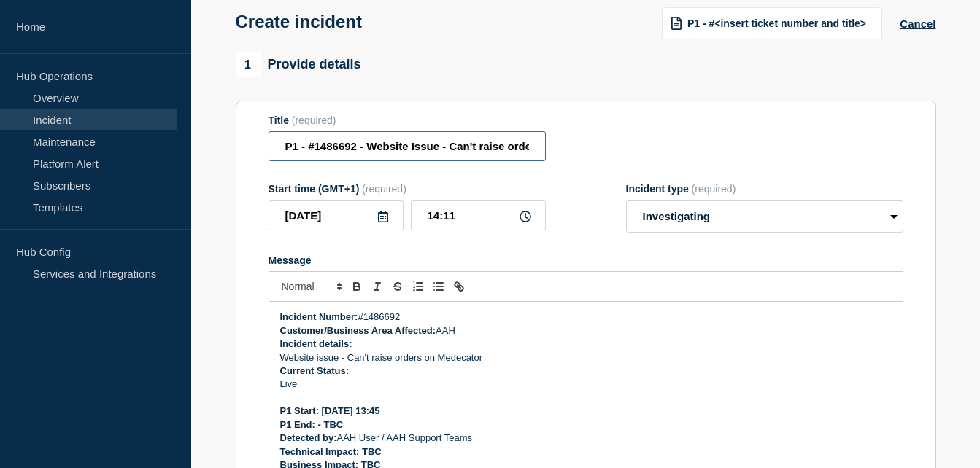
click at [369, 150] on input "P1 - #1486692 - Website Issue - Can't raise orders on Medecator" at bounding box center [406, 146] width 277 height 30
click at [778, 231] on select "Select option Investigating Identified Monitoring" at bounding box center [764, 217] width 277 height 32
click at [713, 141] on div "Title (required) P1 - #1486692 - Website Issue - Can't raise orders on Medecator" at bounding box center [585, 138] width 635 height 47
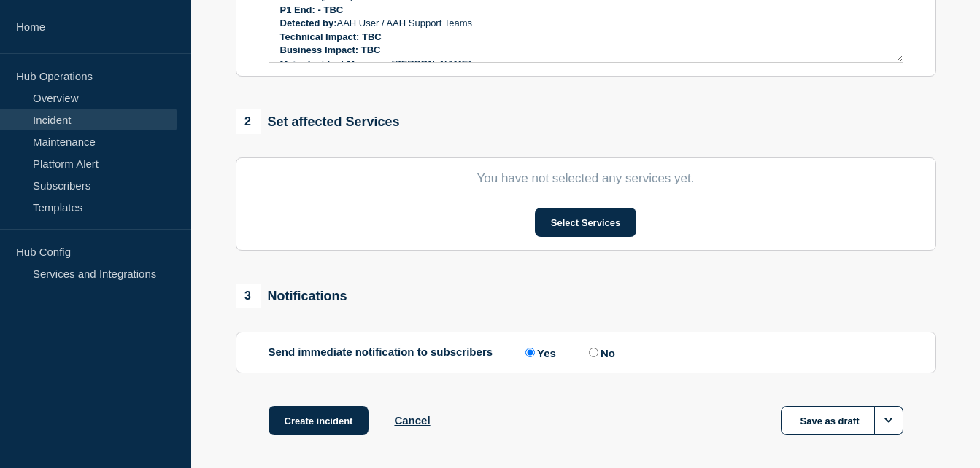
scroll to position [408, 0]
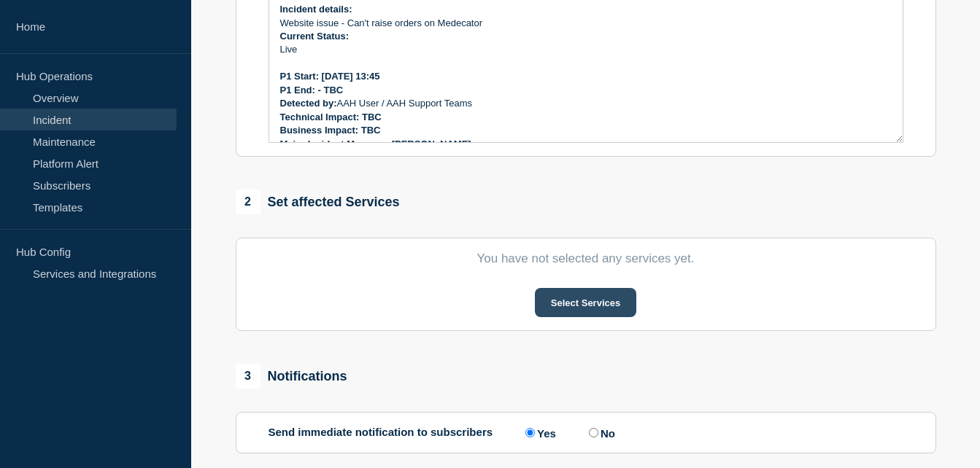
click at [569, 309] on button "Select Services" at bounding box center [585, 302] width 101 height 29
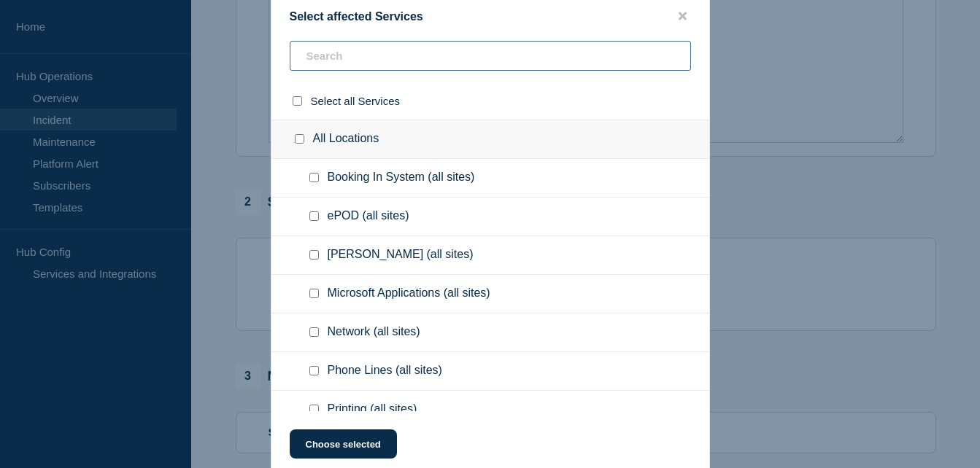
click at [373, 62] on input "text" at bounding box center [490, 56] width 401 height 30
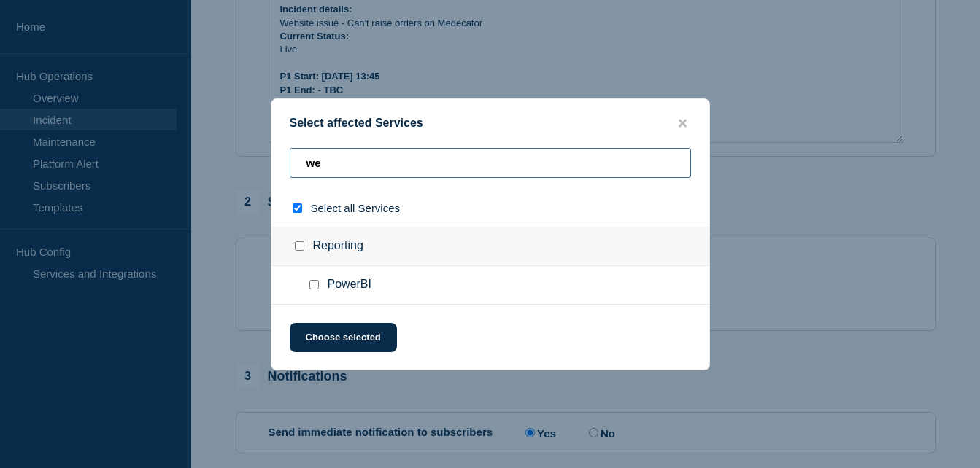
type input "web"
checkbox input "true"
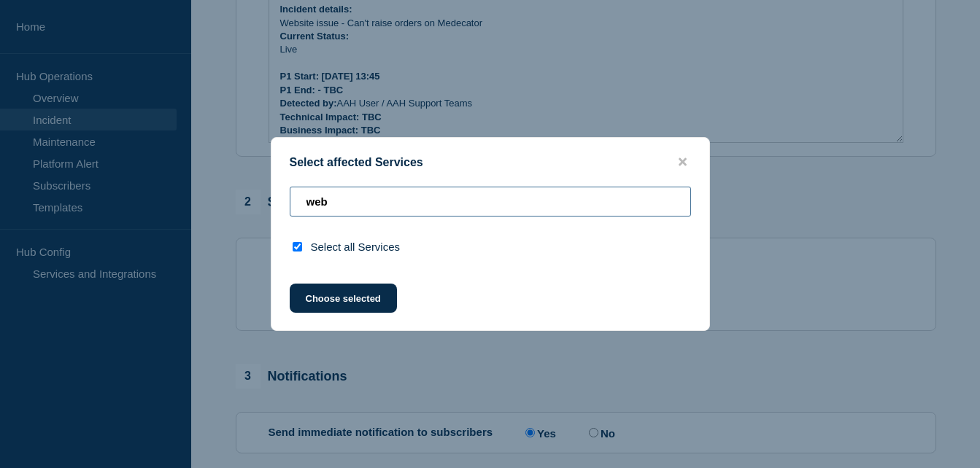
click at [539, 188] on input "web" at bounding box center [490, 202] width 401 height 30
click at [536, 203] on input "web" at bounding box center [490, 202] width 401 height 30
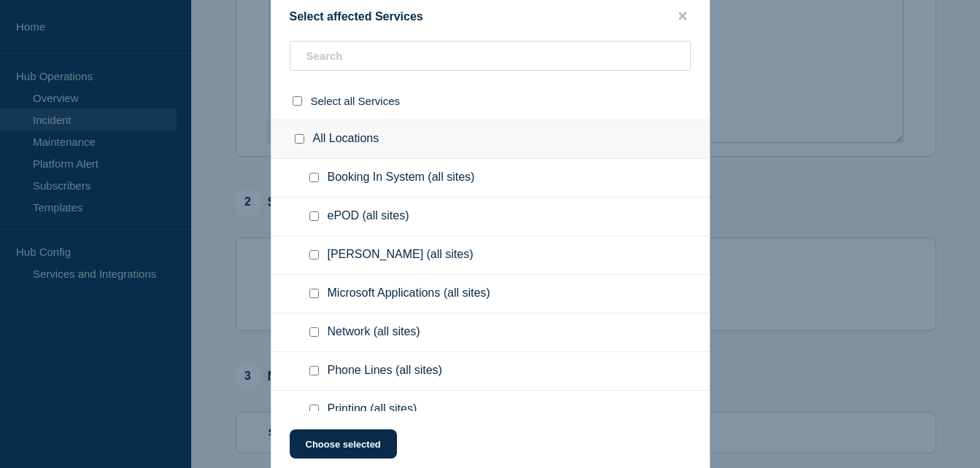
click at [334, 106] on span "Select all Services" at bounding box center [356, 101] width 90 height 12
click at [300, 102] on input "select all checkbox" at bounding box center [296, 100] width 9 height 9
checkbox input "true"
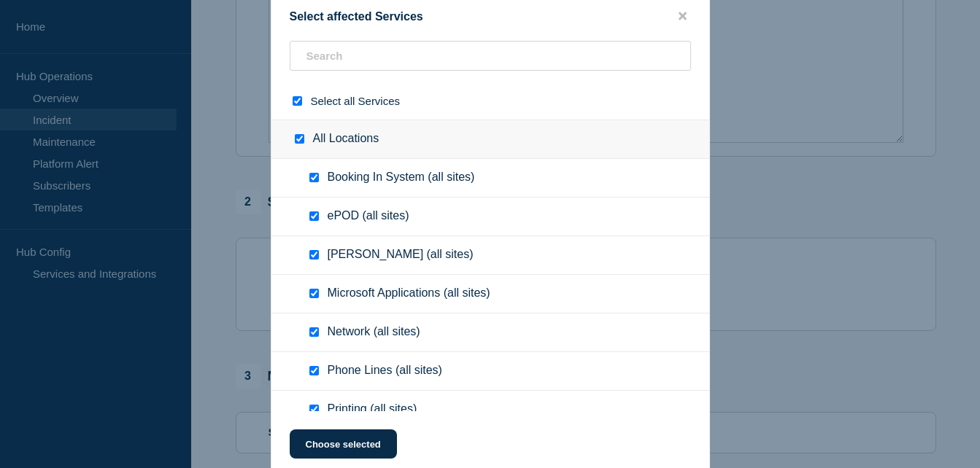
checkbox input "true"
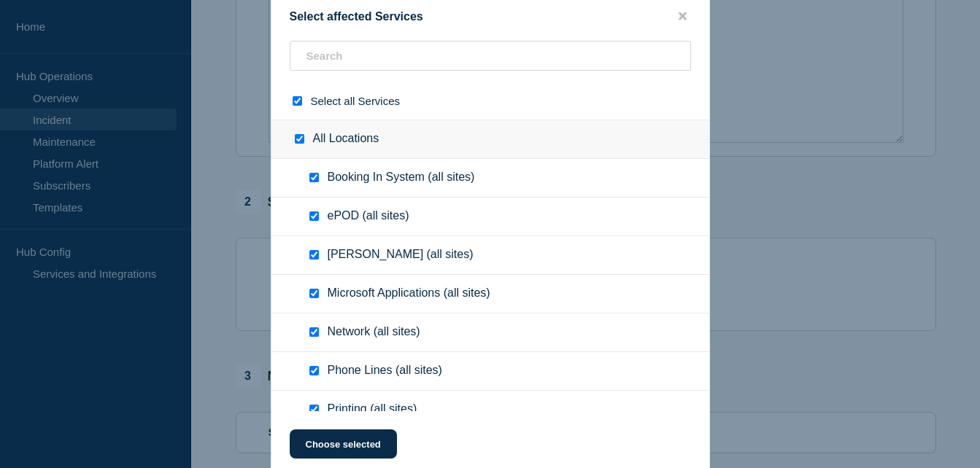
checkbox input "true"
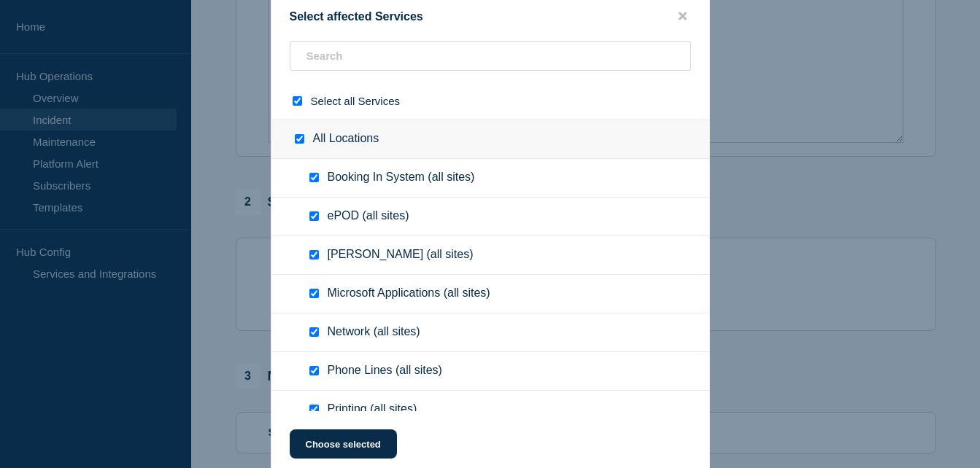
checkbox input "true"
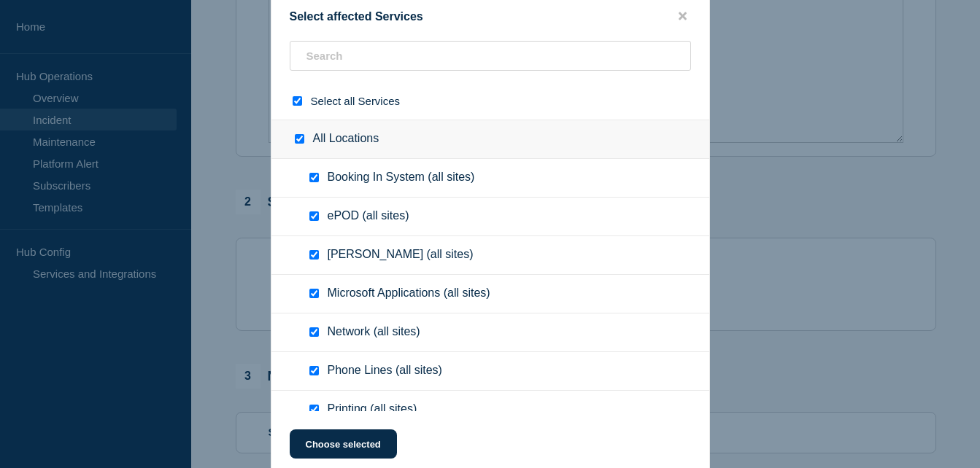
checkbox input "true"
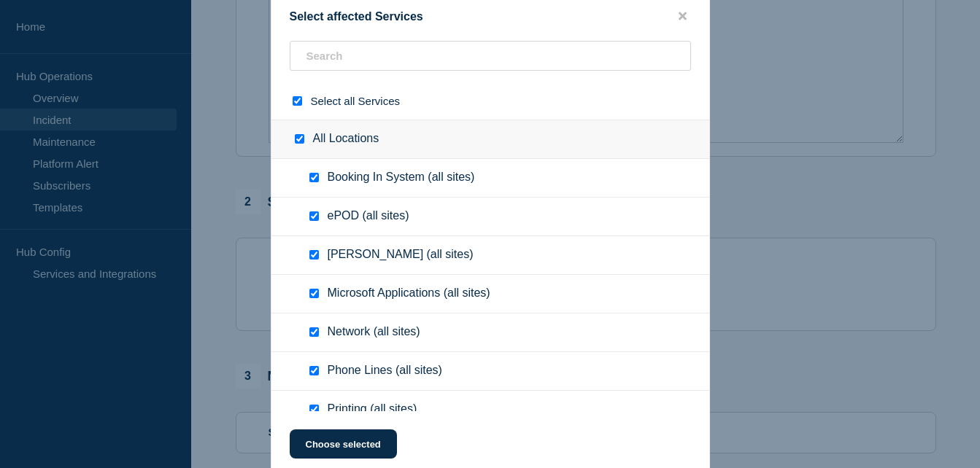
checkbox input "true"
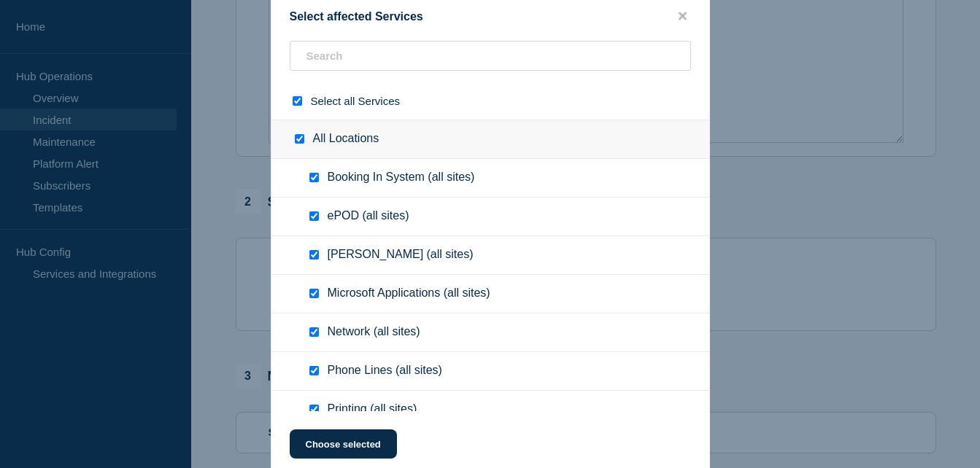
checkbox input "true"
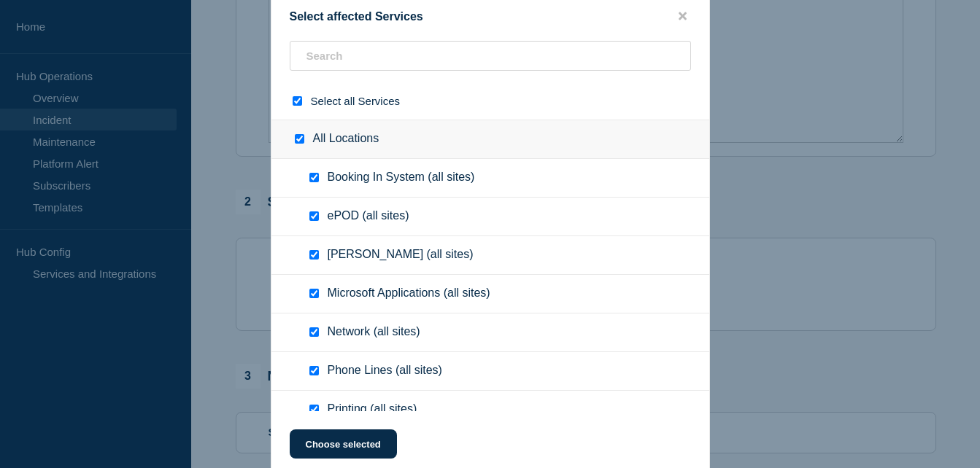
checkbox input "true"
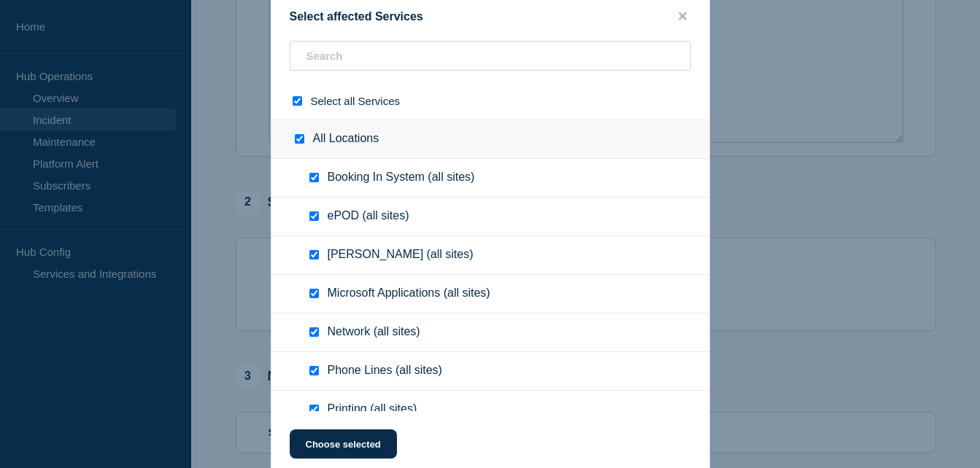
checkbox input "true"
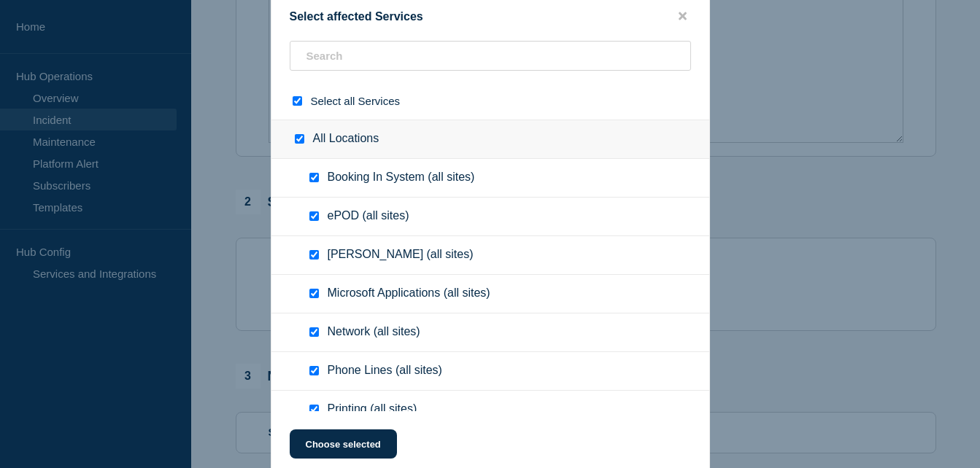
checkbox input "true"
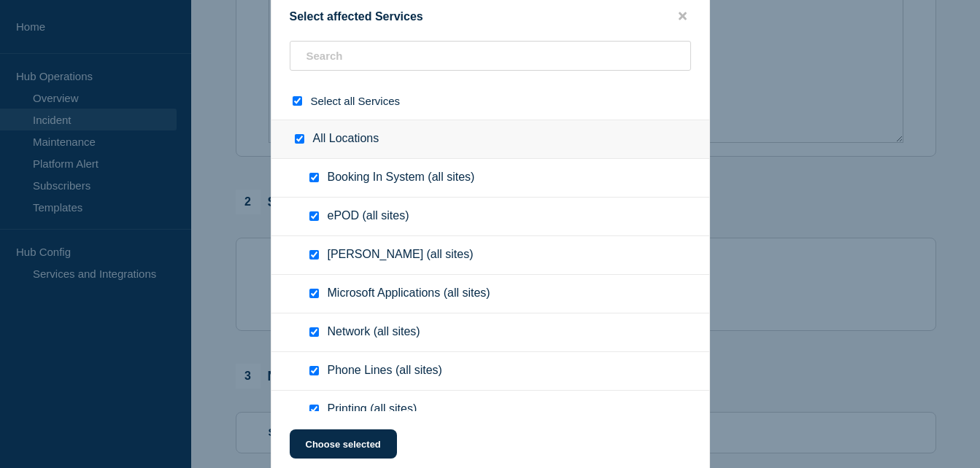
checkbox input "true"
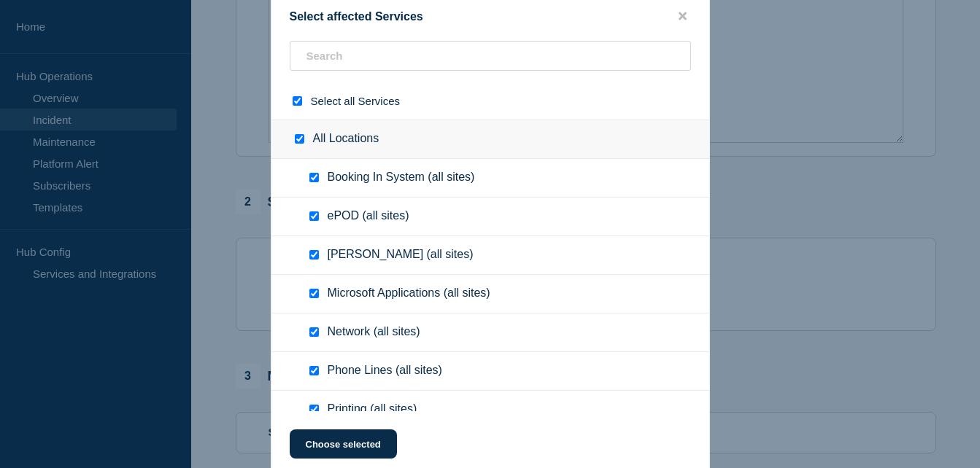
checkbox input "true"
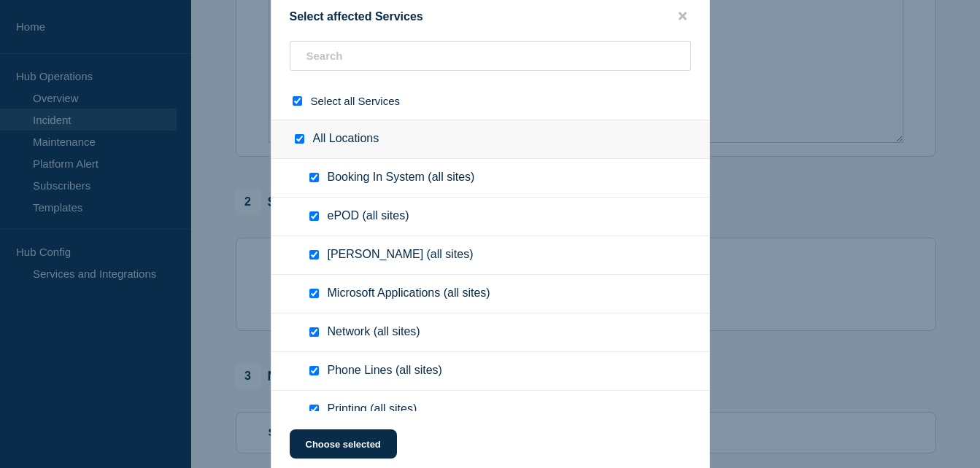
checkbox input "true"
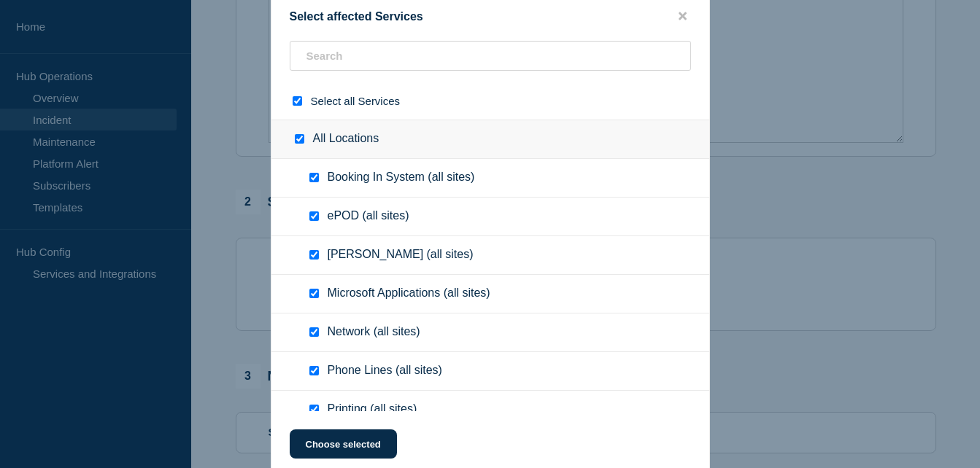
checkbox input "true"
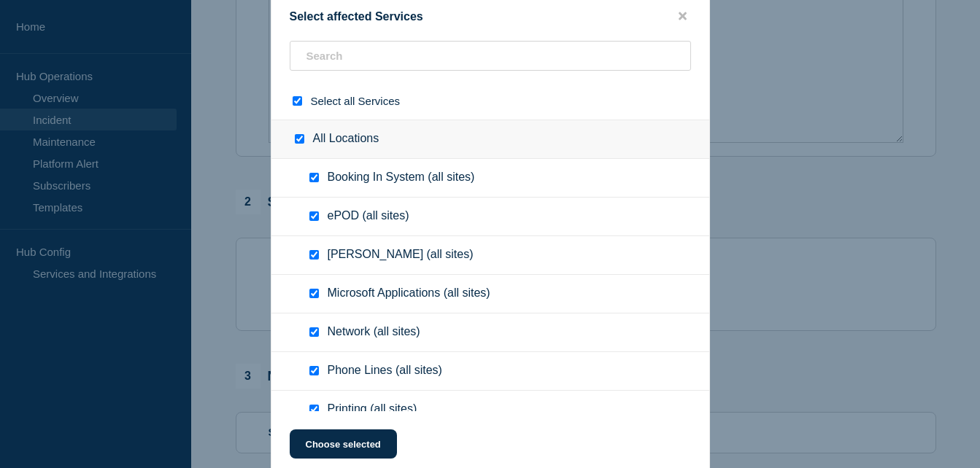
checkbox input "true"
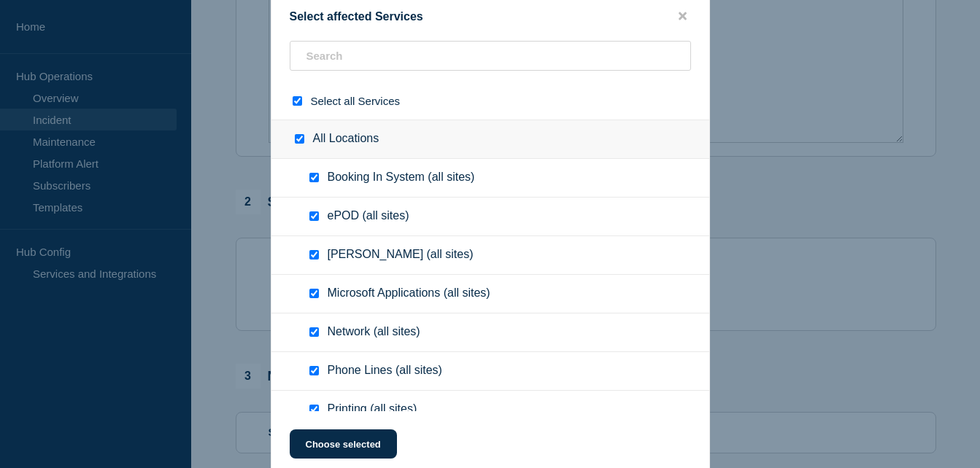
checkbox input "true"
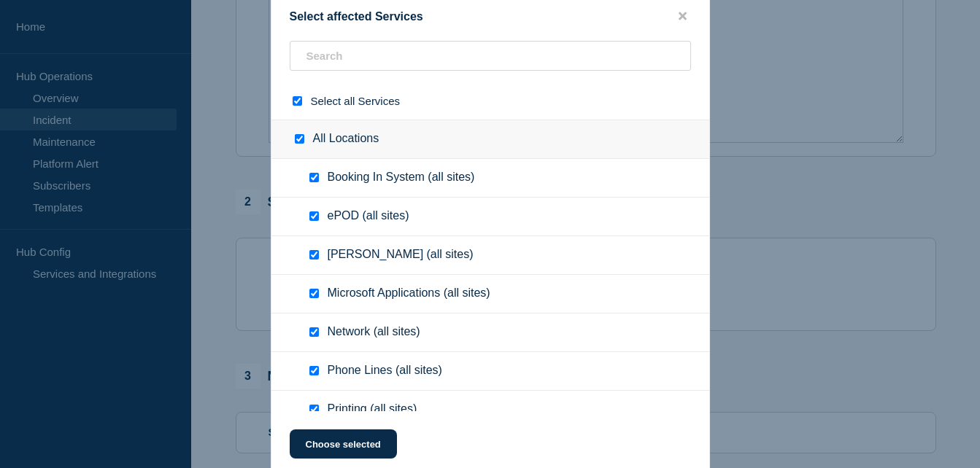
checkbox input "true"
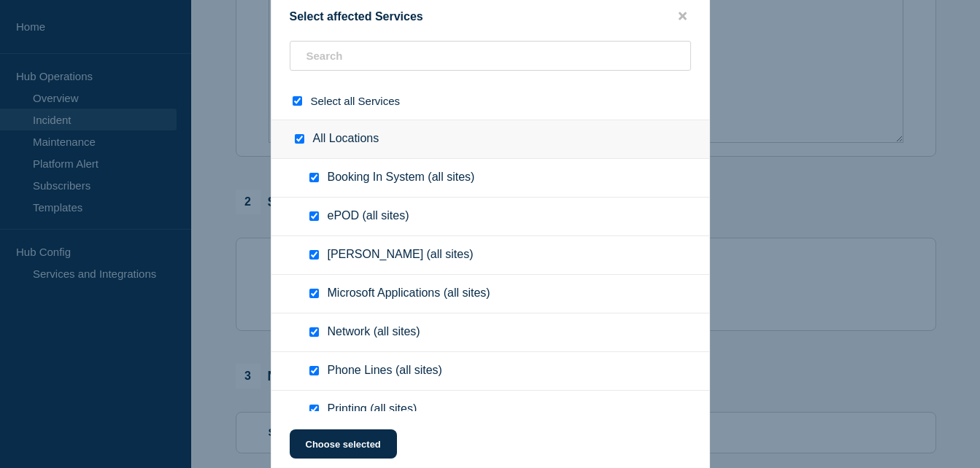
checkbox input "true"
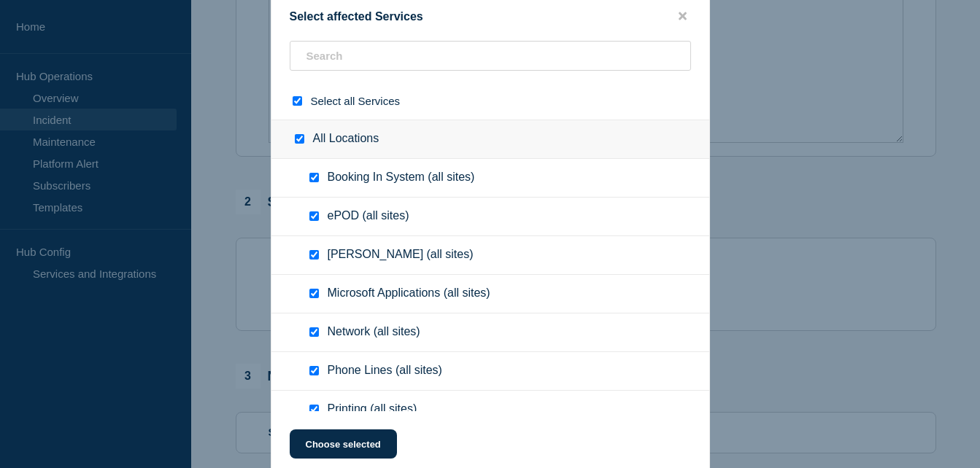
checkbox input "true"
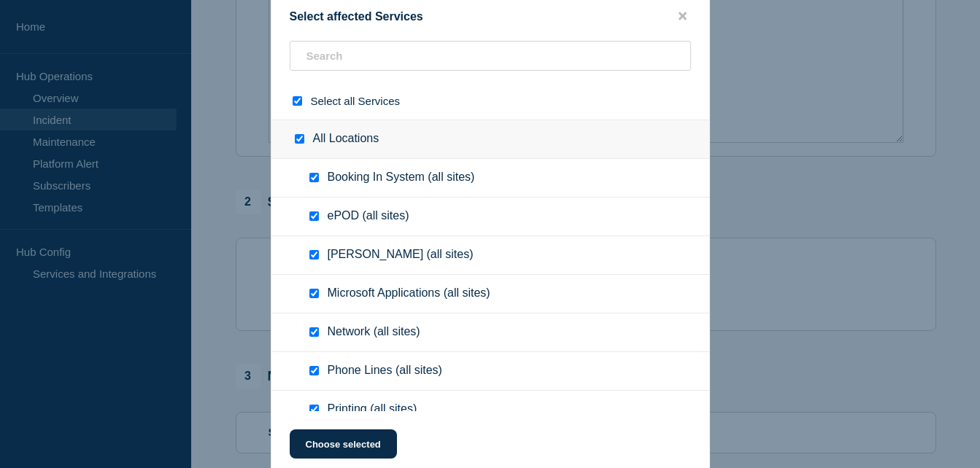
checkbox input "true"
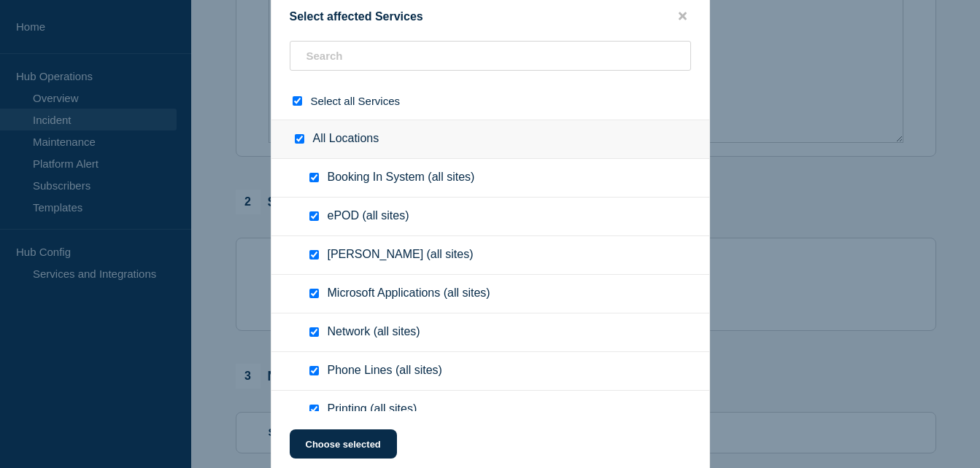
checkbox input "true"
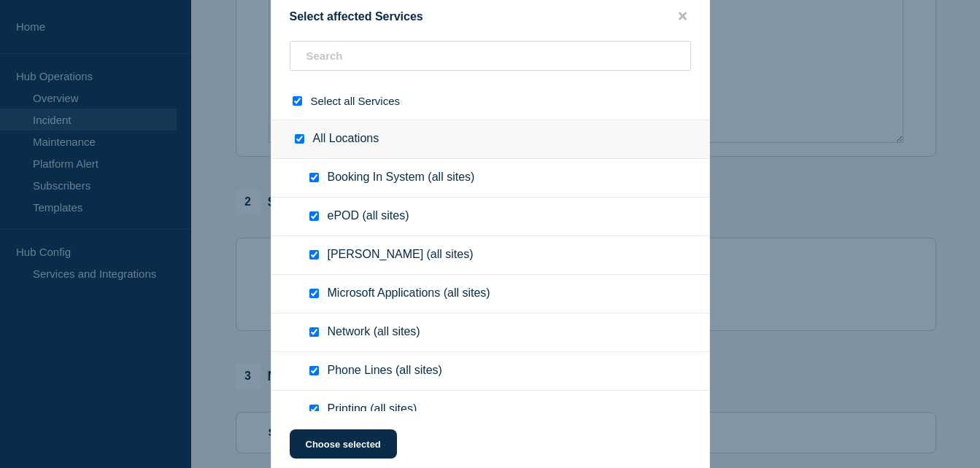
checkbox input "true"
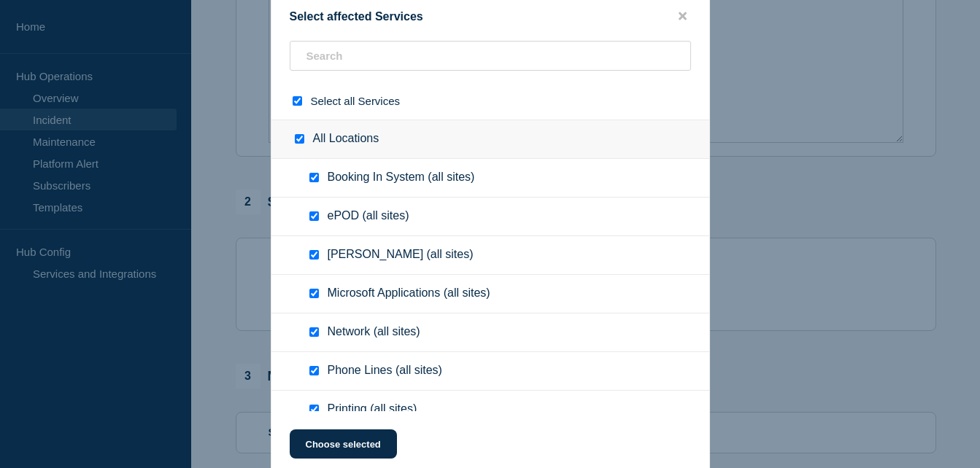
checkbox input "true"
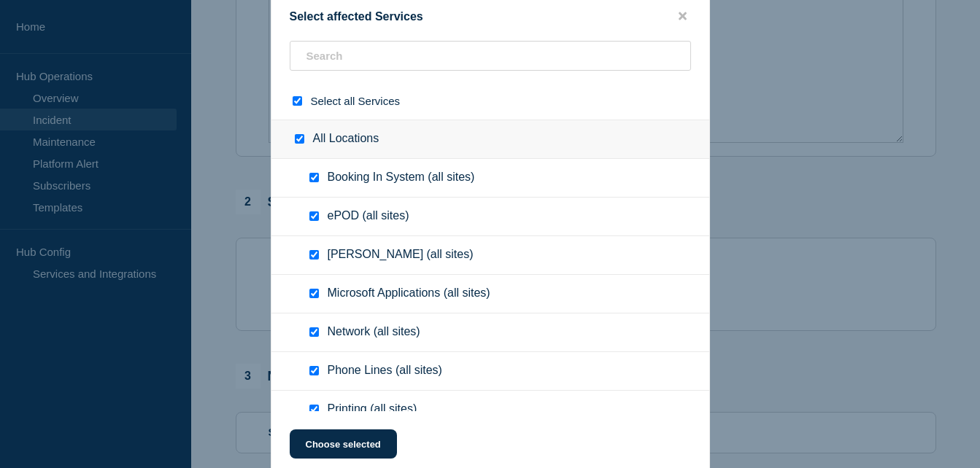
checkbox input "true"
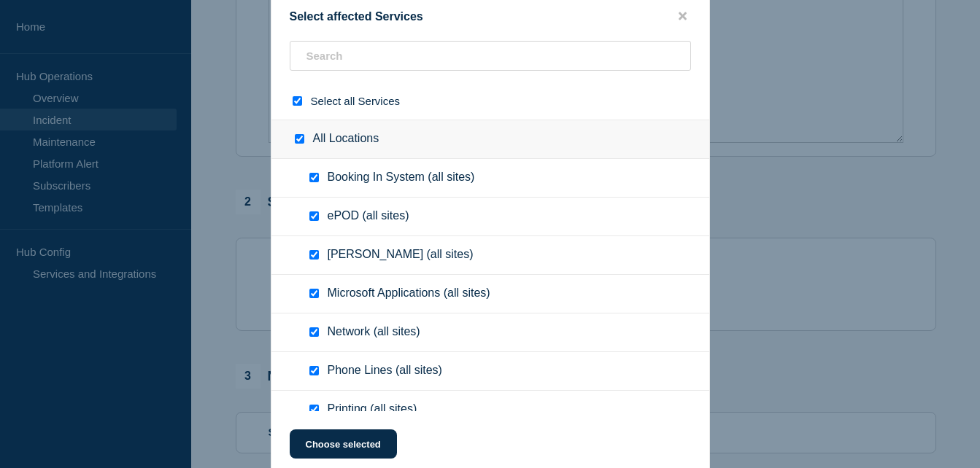
checkbox input "true"
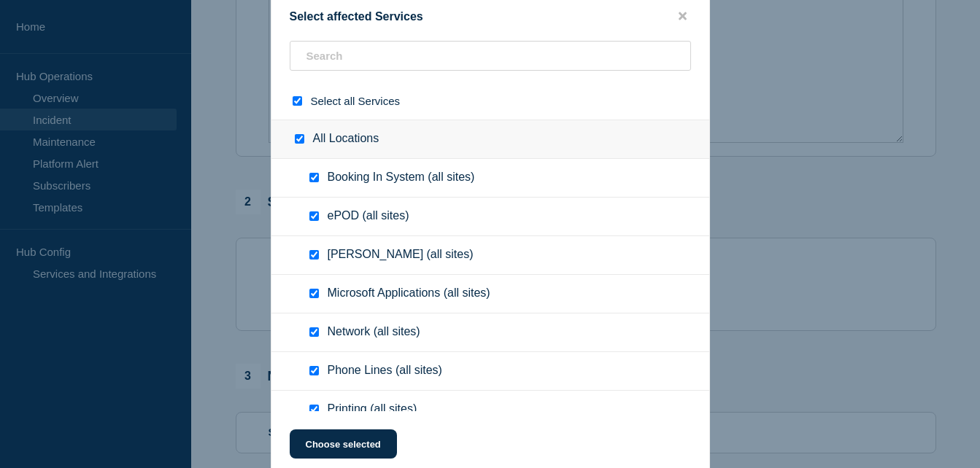
checkbox input "true"
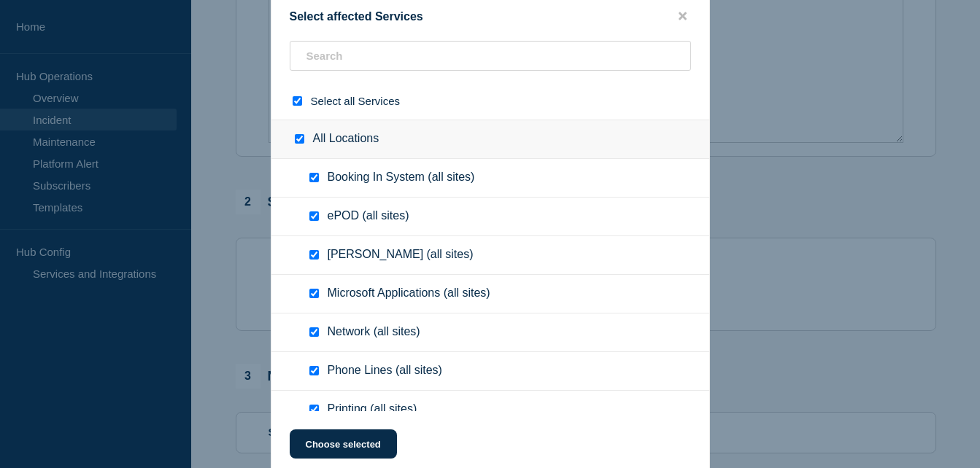
checkbox input "true"
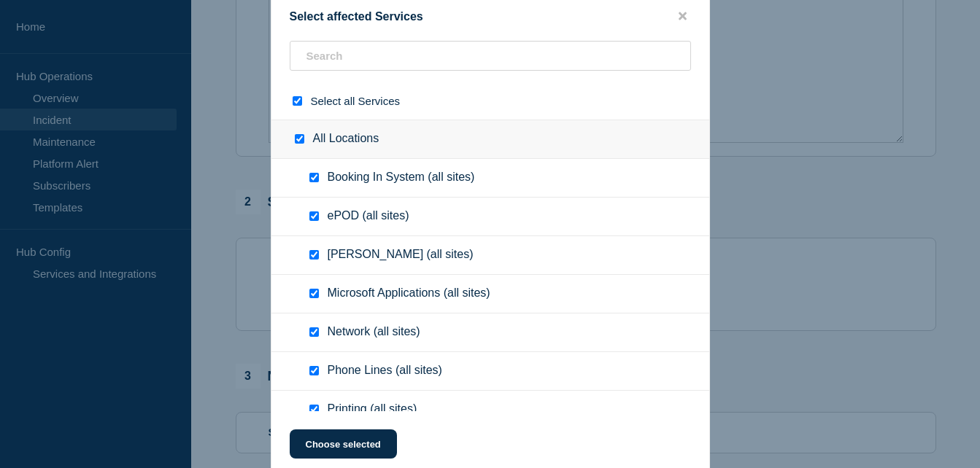
checkbox input "true"
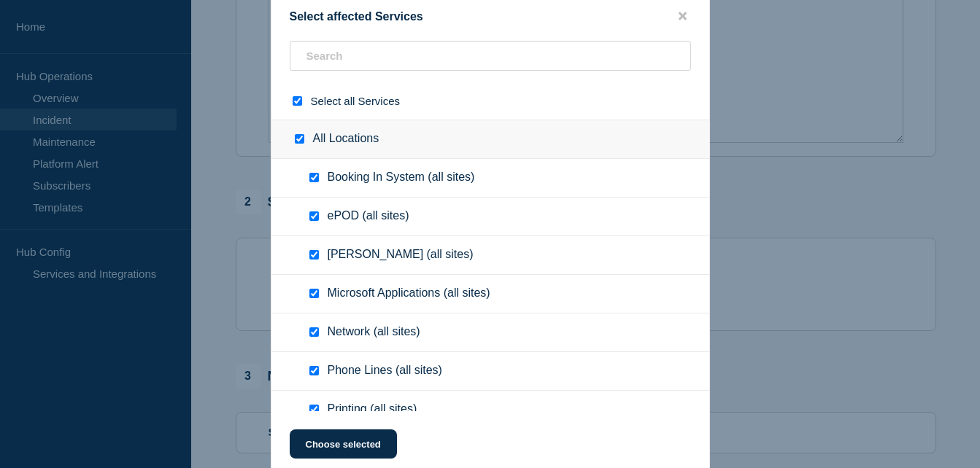
checkbox input "true"
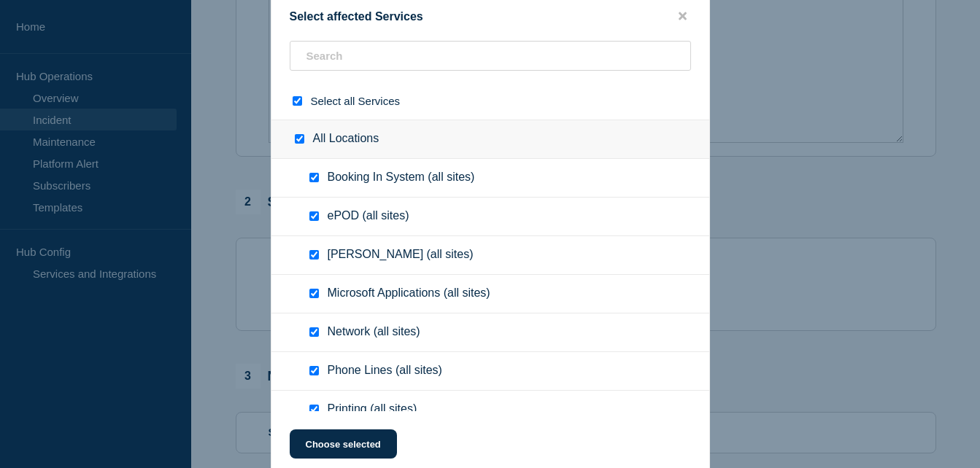
checkbox input "true"
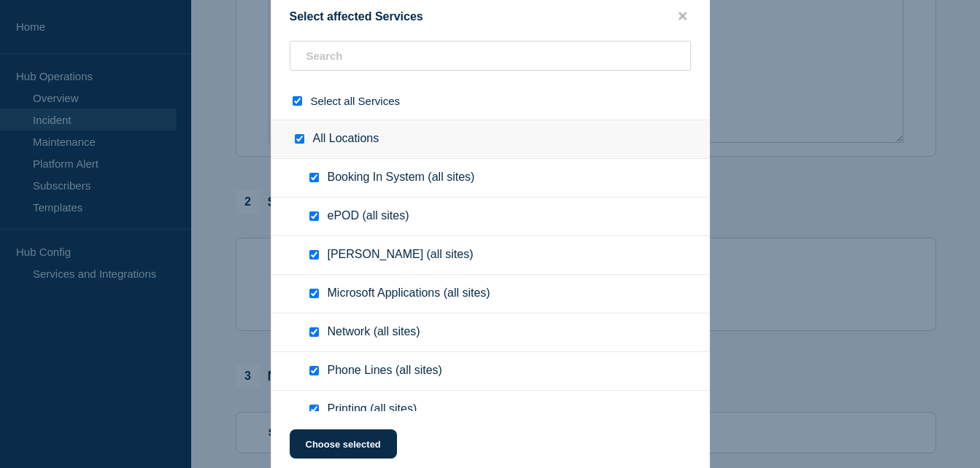
checkbox input "true"
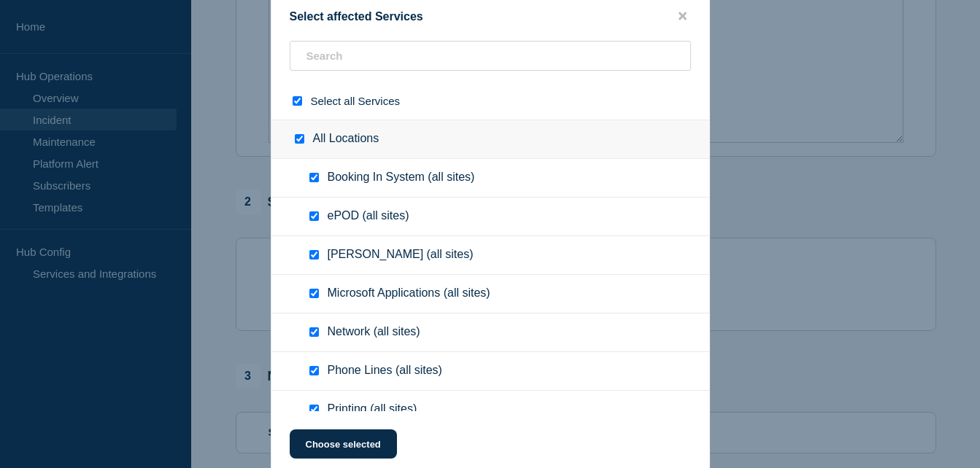
checkbox input "true"
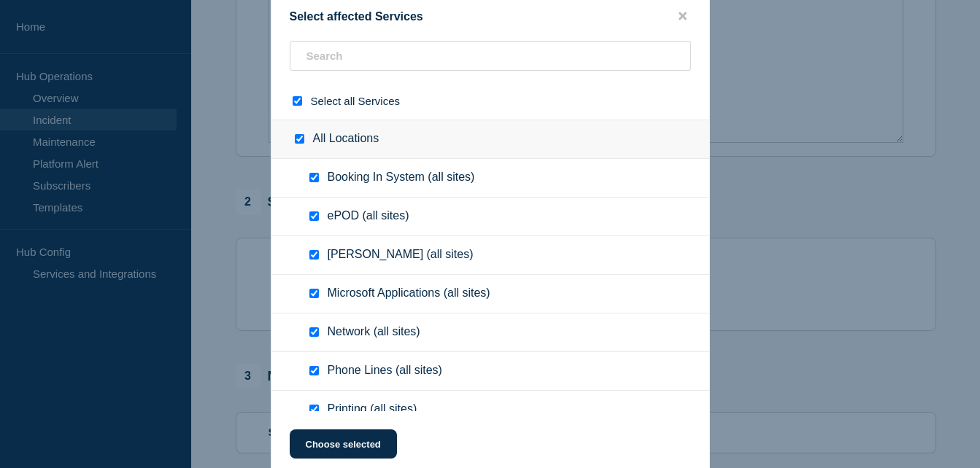
checkbox input "true"
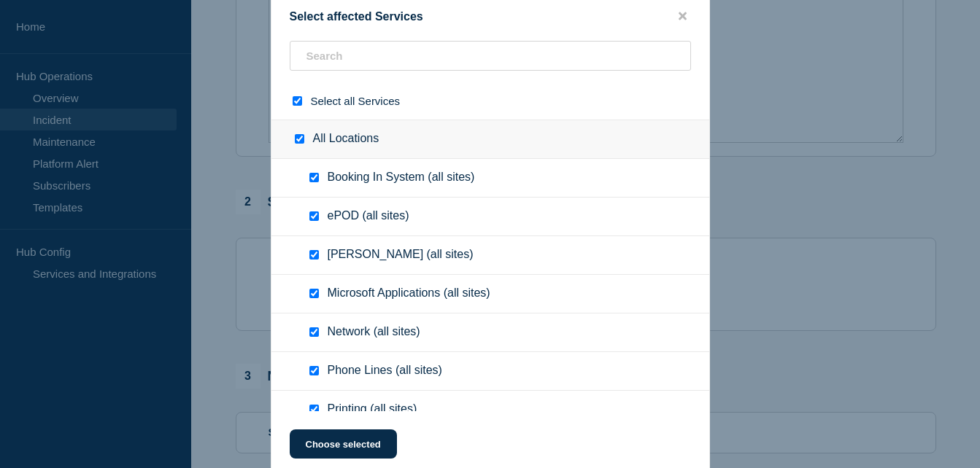
checkbox input "true"
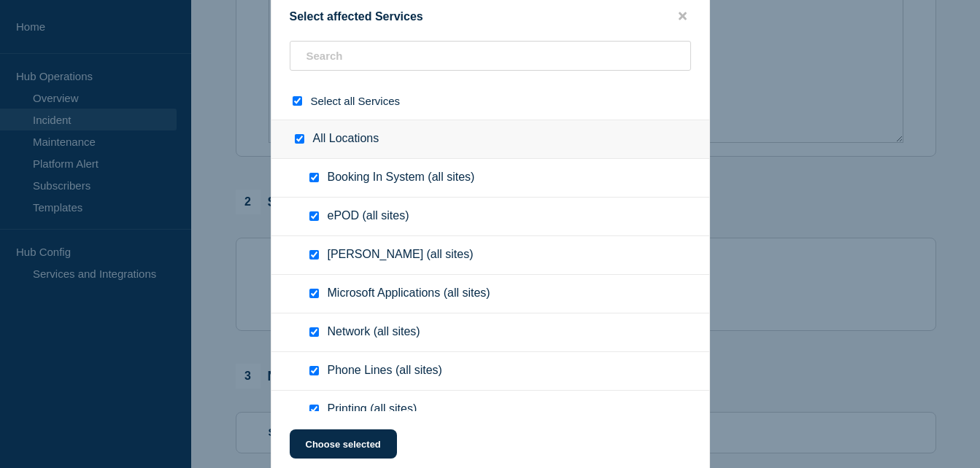
checkbox input "true"
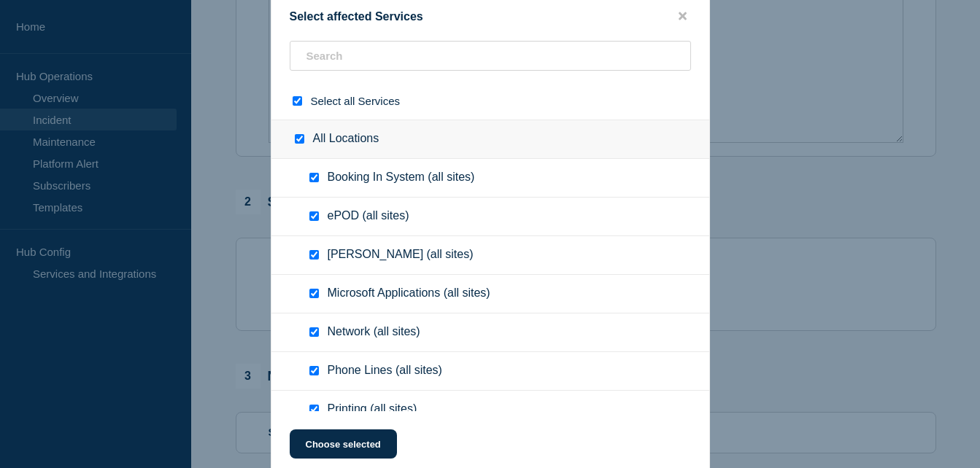
checkbox input "true"
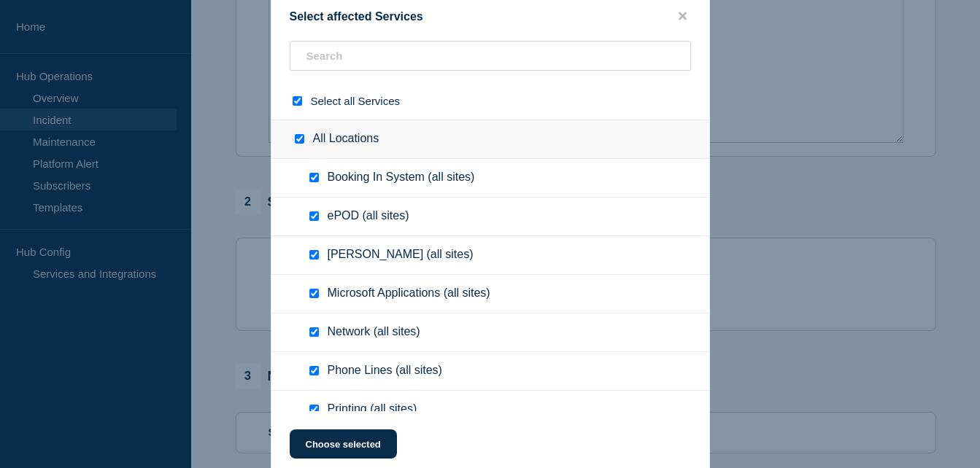
checkbox input "true"
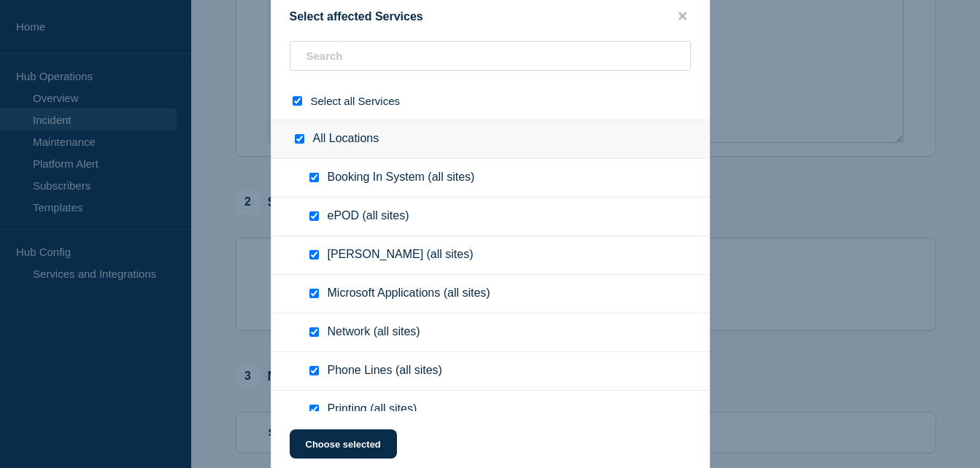
checkbox input "true"
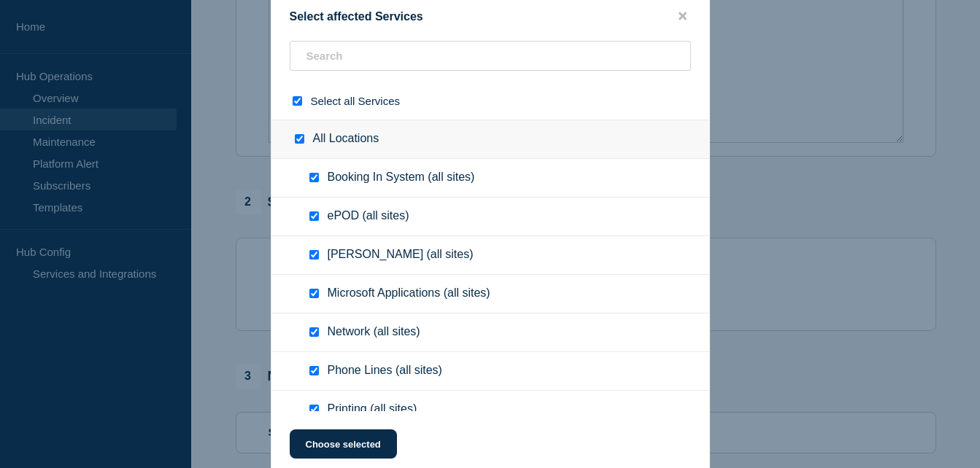
checkbox input "true"
click at [300, 102] on input "select all checkbox" at bounding box center [296, 100] width 9 height 9
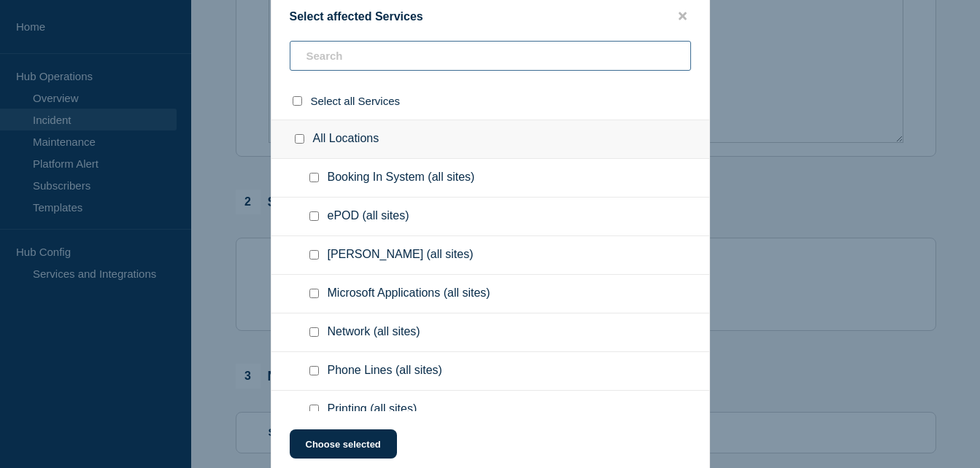
click at [368, 55] on input "text" at bounding box center [490, 56] width 401 height 30
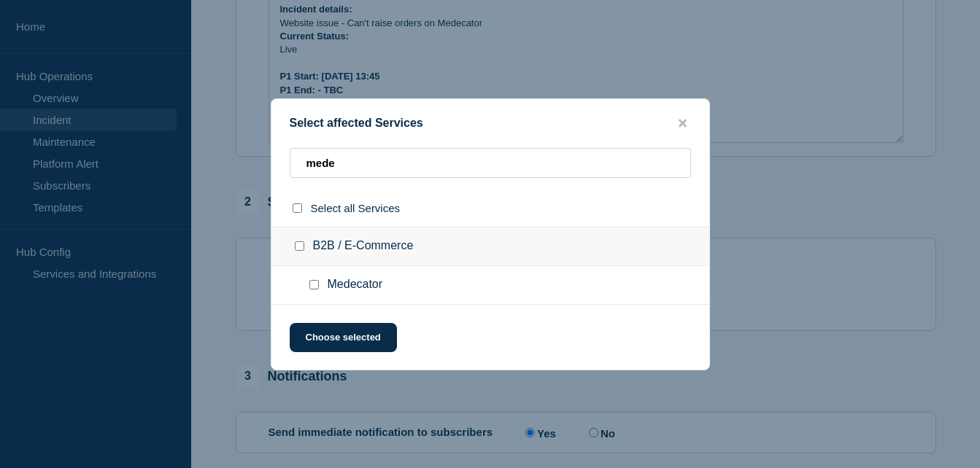
click at [315, 287] on input "Medecator checkbox" at bounding box center [313, 284] width 9 height 9
click at [357, 341] on button "Choose selected" at bounding box center [343, 337] width 107 height 29
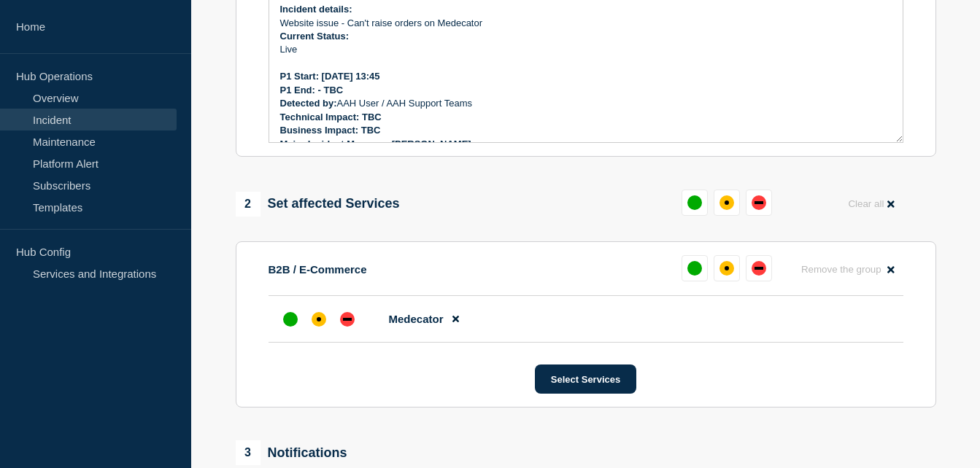
scroll to position [481, 0]
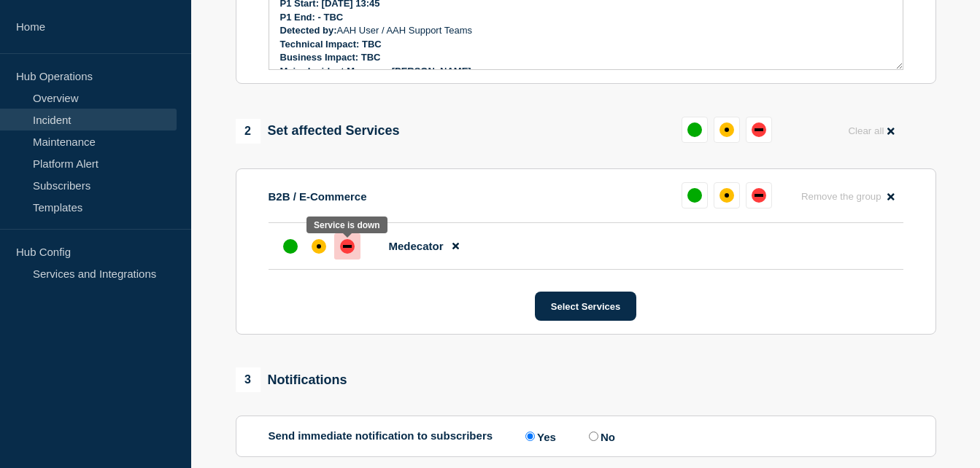
click at [347, 253] on div "down" at bounding box center [347, 246] width 15 height 15
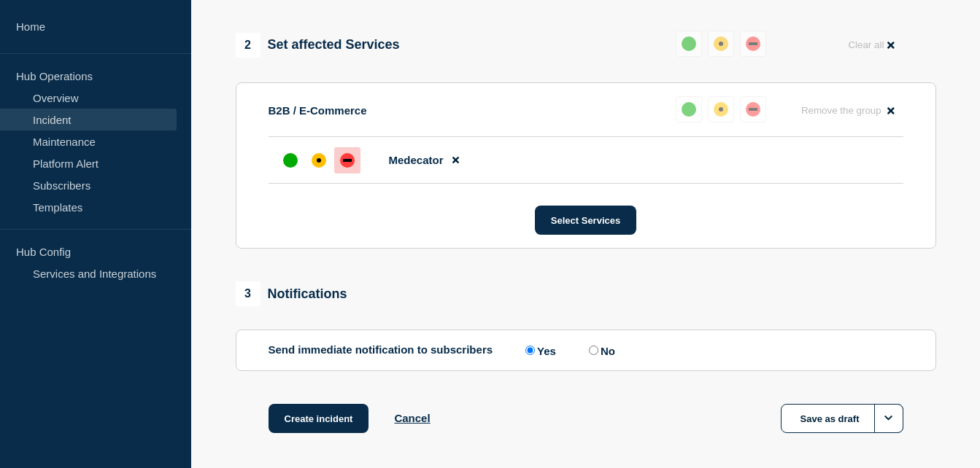
scroll to position [630, 0]
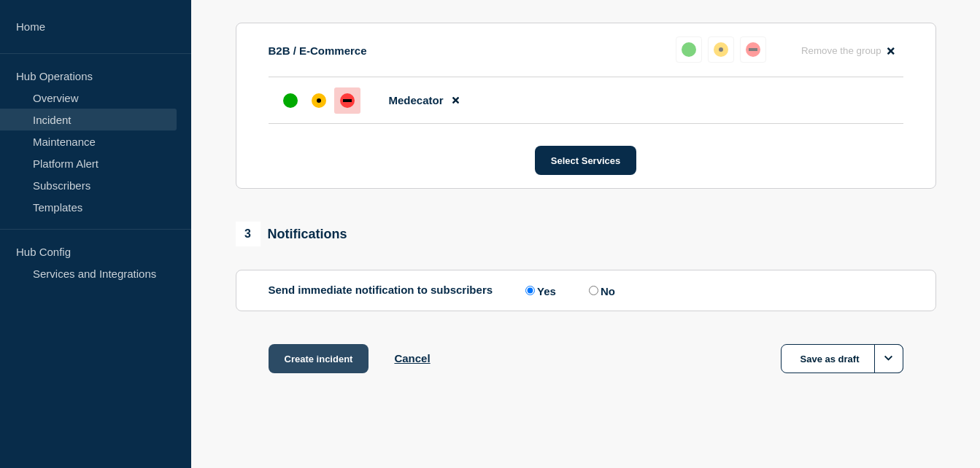
click at [337, 355] on button "Create incident" at bounding box center [318, 358] width 101 height 29
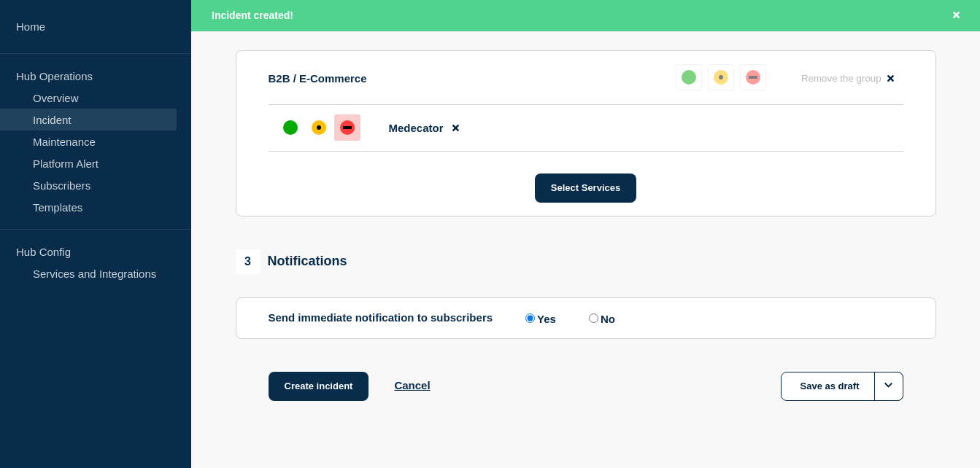
scroll to position [662, 0]
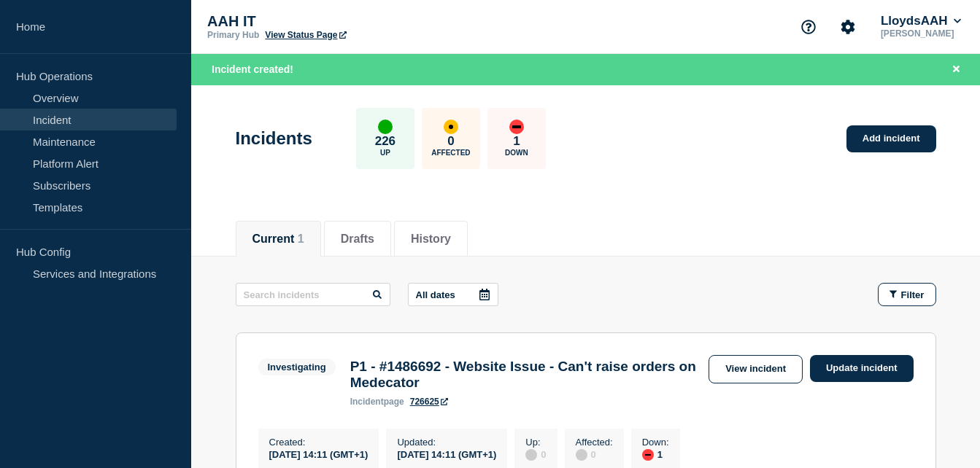
click at [724, 183] on header "Incidents 226 Up 0 Affected 1 Down Add incident" at bounding box center [585, 146] width 788 height 122
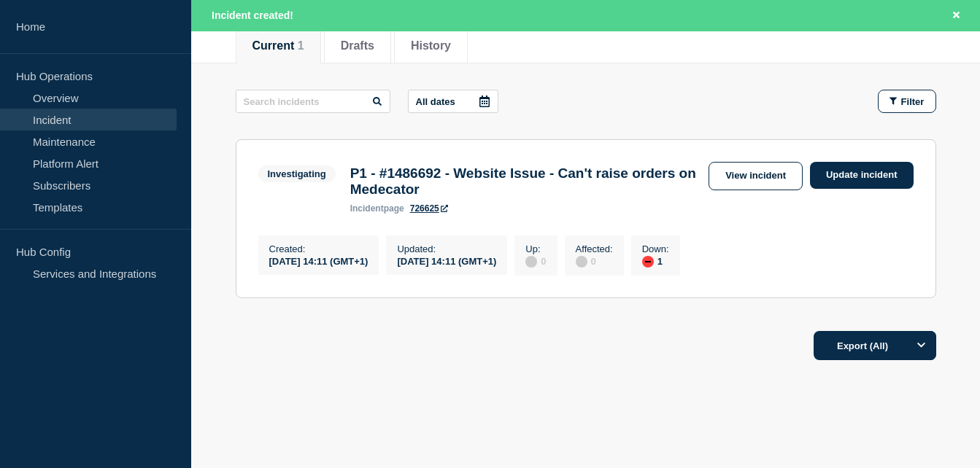
scroll to position [219, 0]
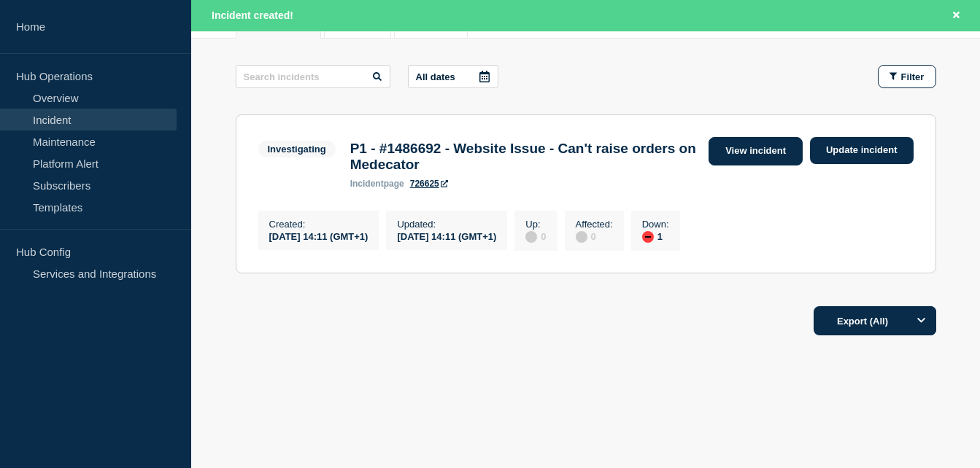
click at [790, 150] on link "View incident" at bounding box center [755, 151] width 94 height 28
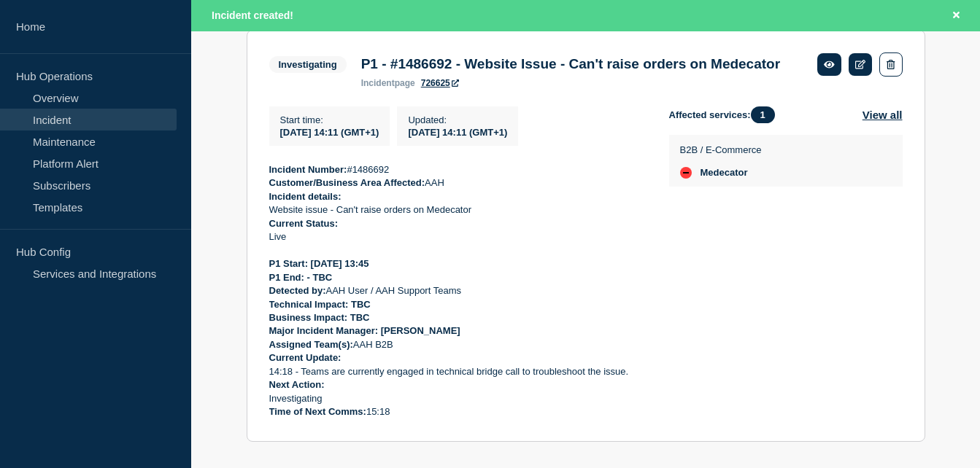
scroll to position [335, 0]
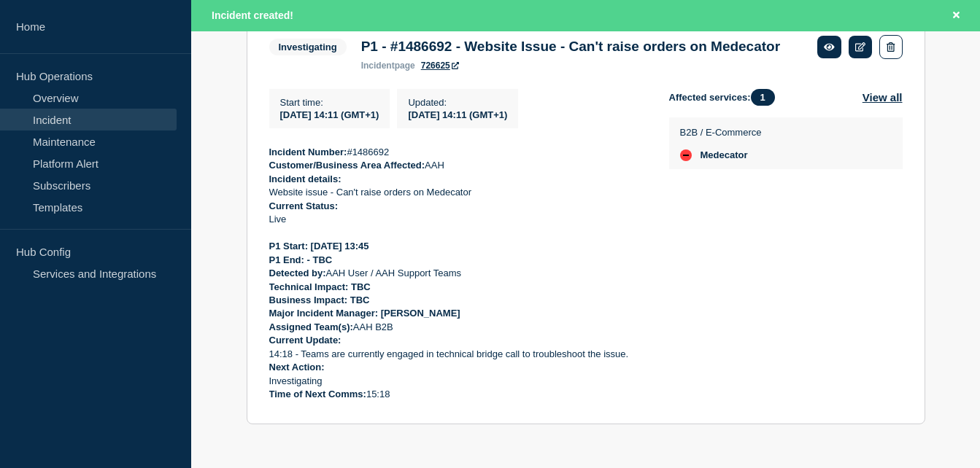
click at [736, 234] on div "Affected services: 1 View all B2B / E-Commerce Medecator" at bounding box center [785, 245] width 233 height 313
